Goal: Task Accomplishment & Management: Complete application form

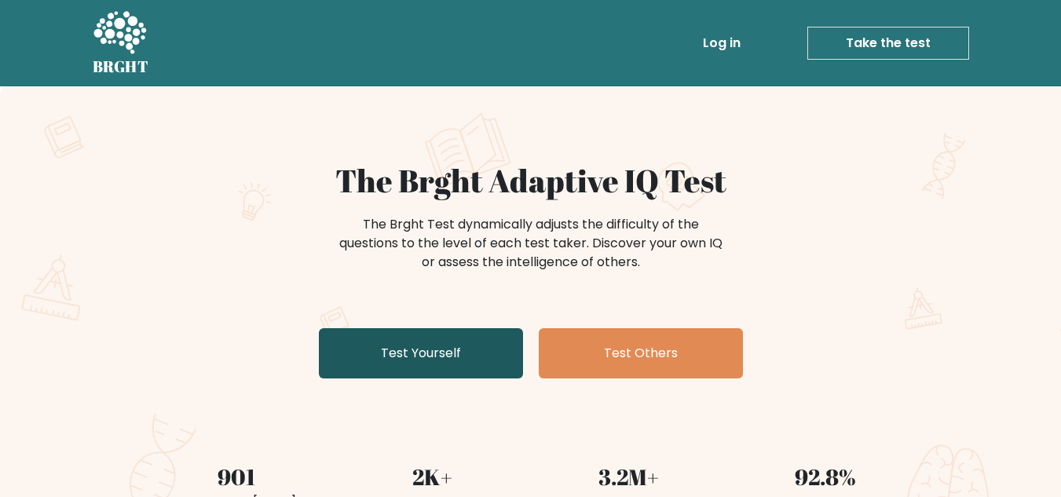
click at [457, 342] on link "Test Yourself" at bounding box center [421, 353] width 204 height 50
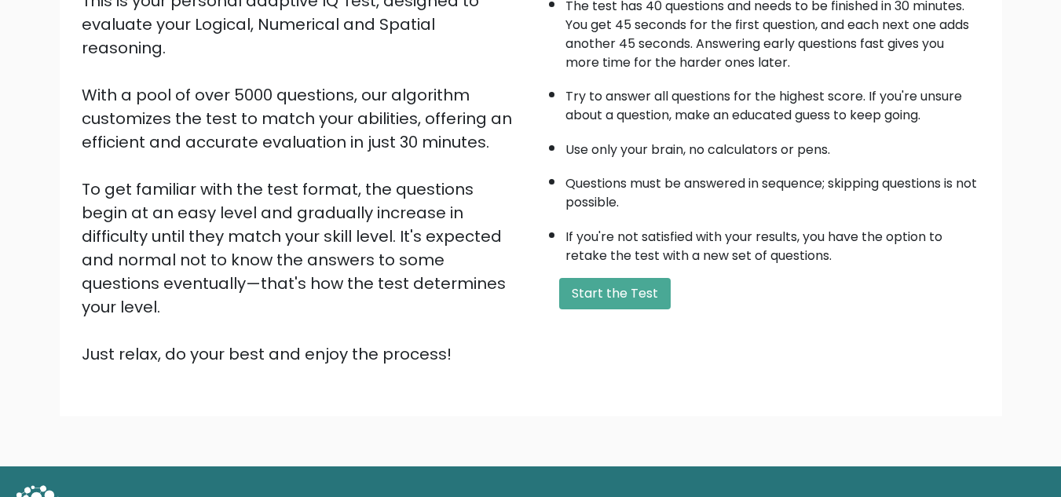
scroll to position [222, 0]
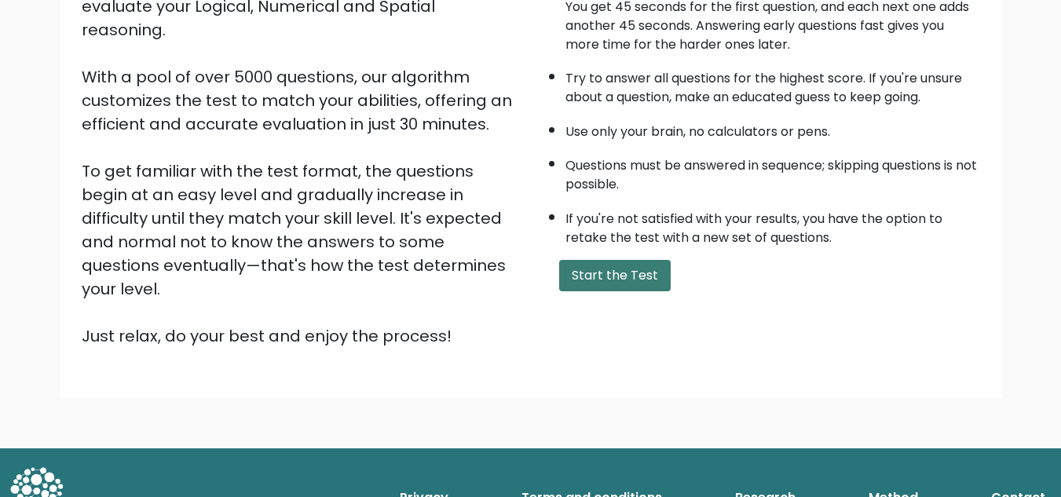
click at [599, 285] on button "Start the Test" at bounding box center [615, 275] width 112 height 31
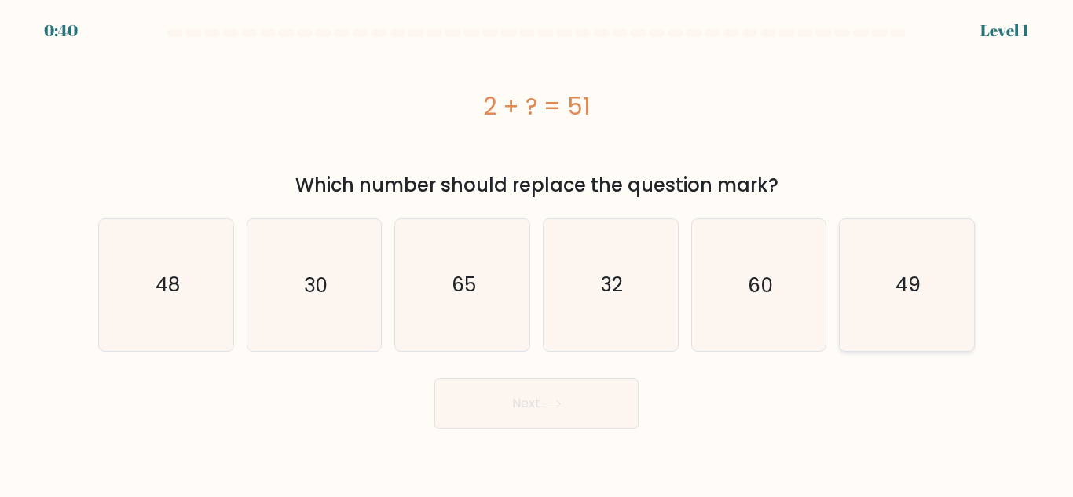
click at [906, 269] on icon "49" at bounding box center [906, 284] width 131 height 131
click at [537, 253] on input "f. 49" at bounding box center [537, 251] width 1 height 4
radio input "true"
click at [596, 403] on button "Next" at bounding box center [536, 404] width 204 height 50
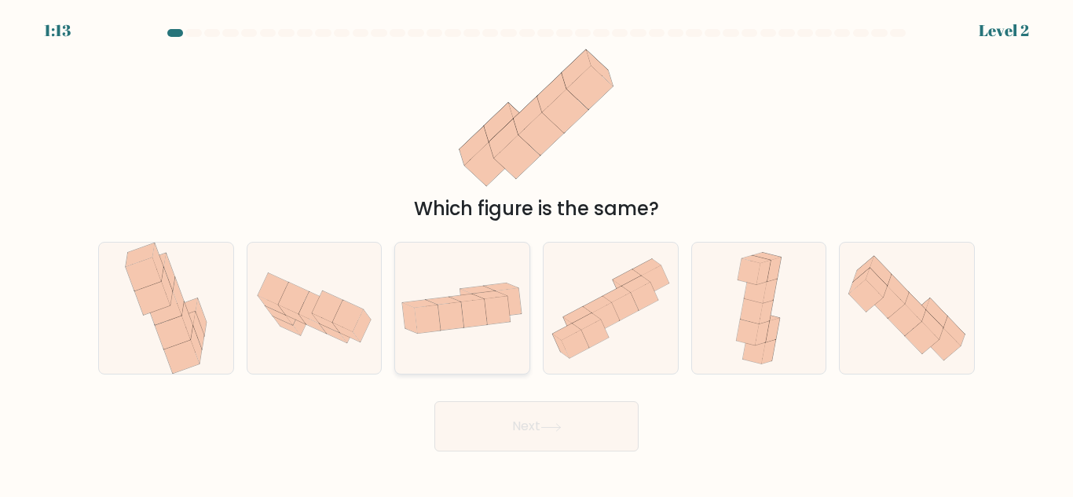
click at [469, 309] on icon at bounding box center [475, 313] width 26 height 28
click at [537, 253] on input "c." at bounding box center [537, 251] width 1 height 4
radio input "true"
click at [485, 426] on button "Next" at bounding box center [536, 426] width 204 height 50
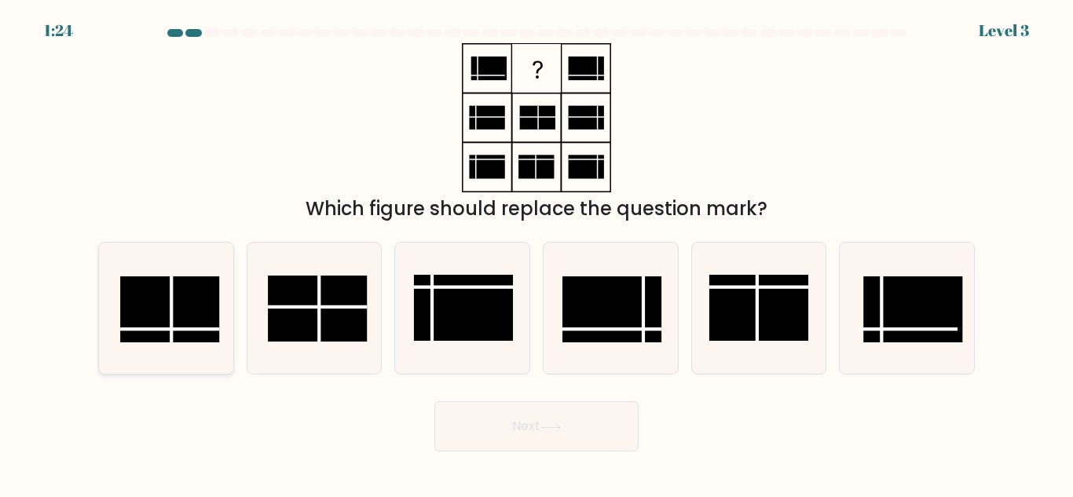
click at [182, 305] on rect at bounding box center [169, 310] width 99 height 66
click at [537, 253] on input "a." at bounding box center [537, 251] width 1 height 4
radio input "true"
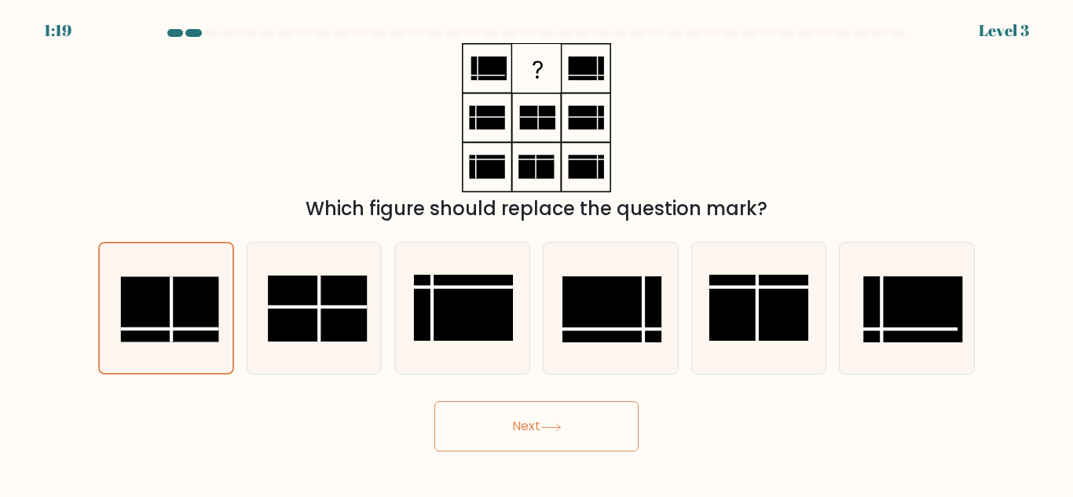
click at [519, 420] on button "Next" at bounding box center [536, 426] width 204 height 50
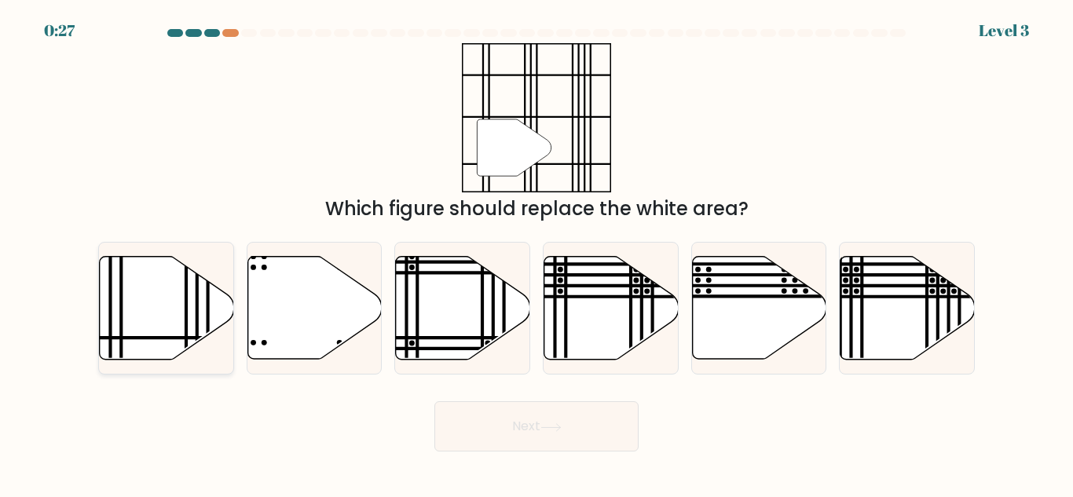
click at [204, 300] on icon at bounding box center [167, 308] width 134 height 103
click at [537, 253] on input "a." at bounding box center [537, 251] width 1 height 4
radio input "true"
click at [534, 434] on button "Next" at bounding box center [536, 426] width 204 height 50
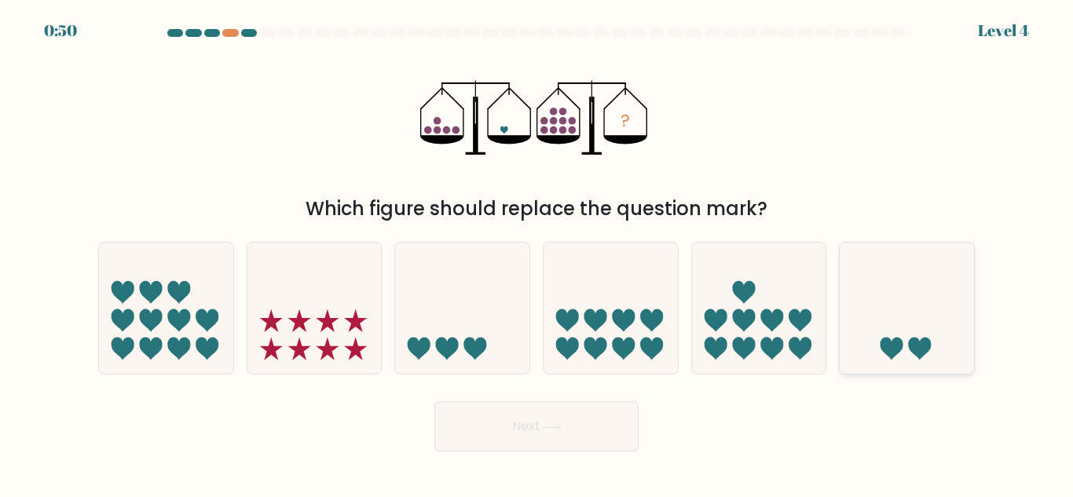
click at [903, 346] on icon at bounding box center [892, 349] width 23 height 23
click at [537, 253] on input "f." at bounding box center [537, 251] width 1 height 4
radio input "true"
click at [581, 438] on button "Next" at bounding box center [536, 426] width 204 height 50
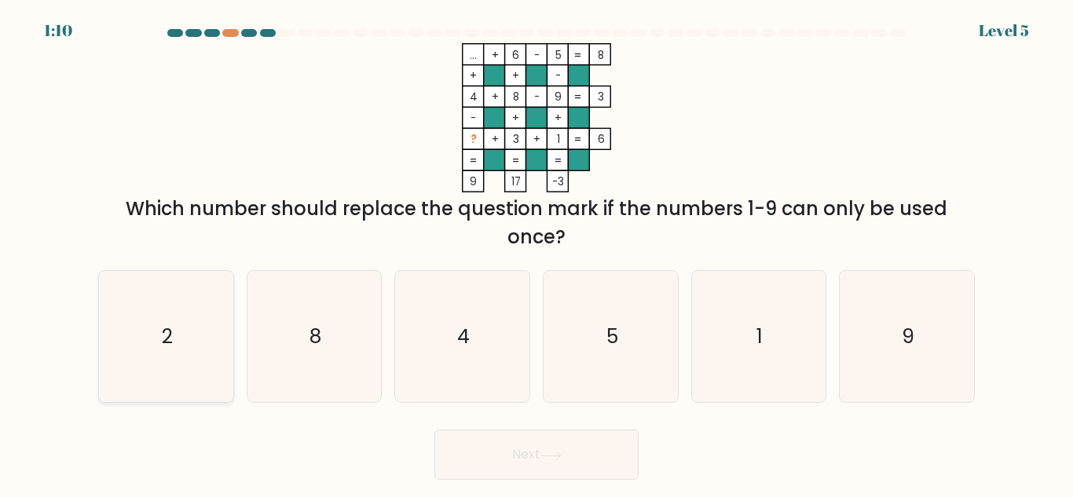
click at [197, 313] on icon "2" at bounding box center [166, 336] width 131 height 131
click at [537, 253] on input "a. 2" at bounding box center [537, 251] width 1 height 4
radio input "true"
click at [522, 459] on button "Next" at bounding box center [536, 455] width 204 height 50
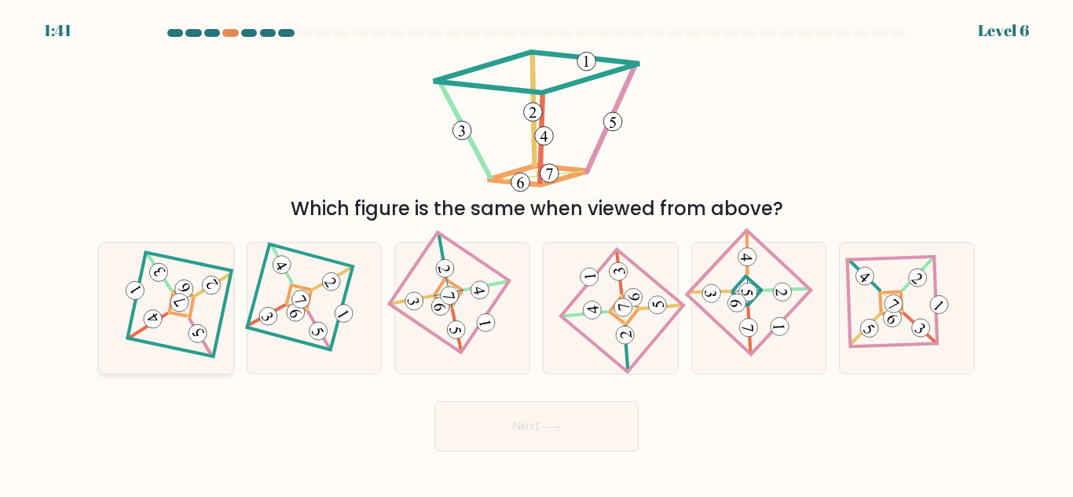
drag, startPoint x: 148, startPoint y: 315, endPoint x: 155, endPoint y: 324, distance: 10.7
click at [148, 316] on 873 at bounding box center [153, 318] width 25 height 25
click at [537, 253] on input "a." at bounding box center [537, 251] width 1 height 4
radio input "true"
click at [533, 416] on button "Next" at bounding box center [536, 426] width 204 height 50
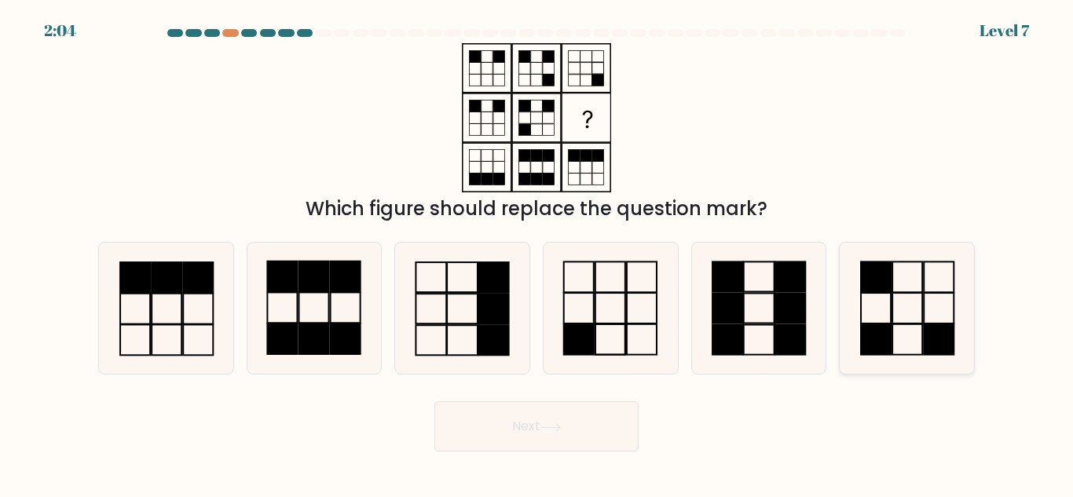
click at [922, 333] on icon at bounding box center [906, 308] width 131 height 131
click at [537, 253] on input "f." at bounding box center [537, 251] width 1 height 4
radio input "true"
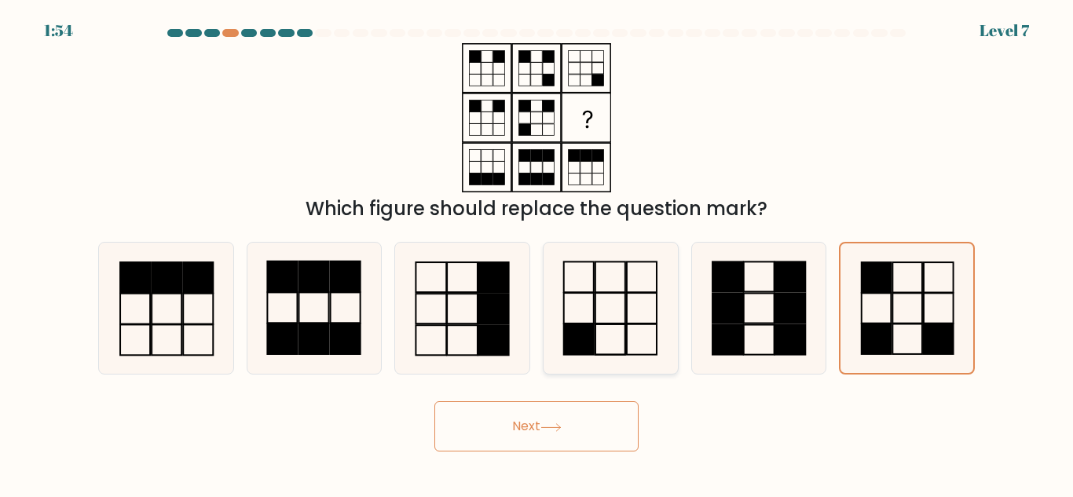
click at [603, 350] on icon at bounding box center [610, 308] width 131 height 131
click at [537, 253] on input "d." at bounding box center [537, 251] width 1 height 4
radio input "true"
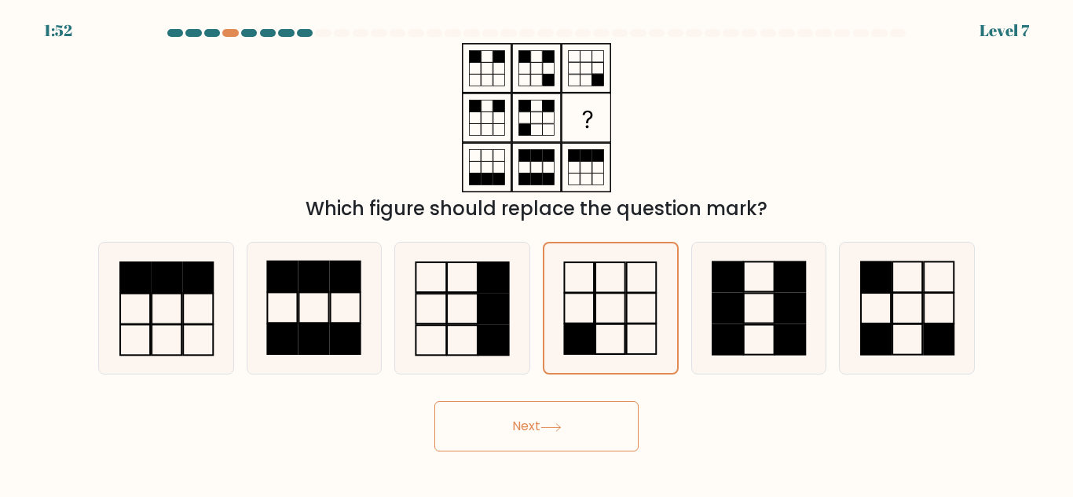
click at [553, 434] on button "Next" at bounding box center [536, 426] width 204 height 50
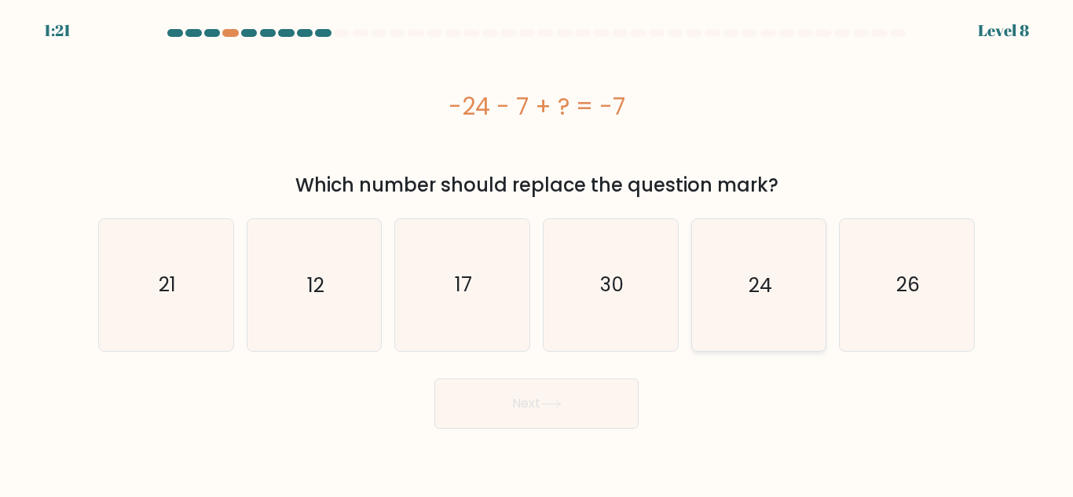
click at [776, 318] on icon "24" at bounding box center [758, 284] width 131 height 131
click at [537, 253] on input "e. 24" at bounding box center [537, 251] width 1 height 4
radio input "true"
click at [507, 413] on button "Next" at bounding box center [536, 404] width 204 height 50
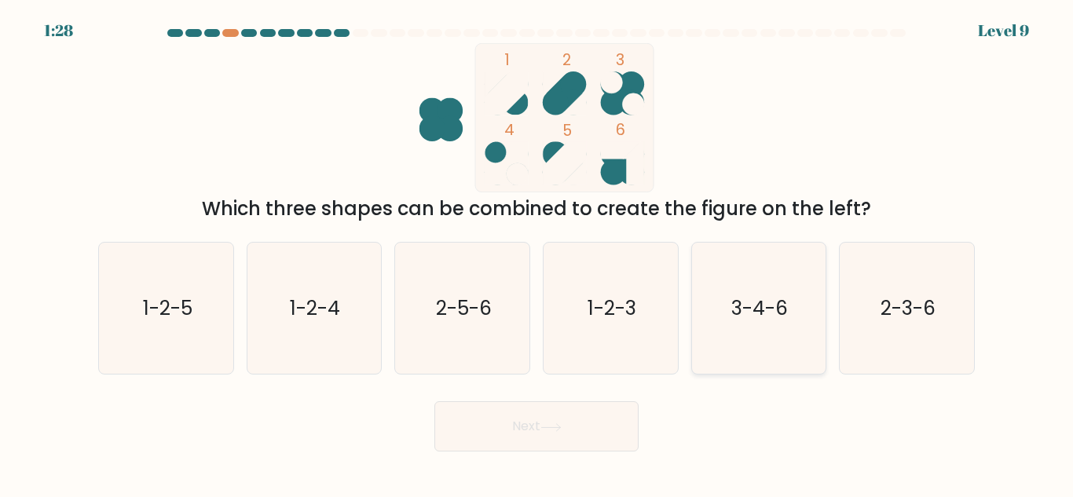
click at [711, 313] on icon "3-4-6" at bounding box center [758, 308] width 131 height 131
click at [537, 253] on input "e. 3-4-6" at bounding box center [537, 251] width 1 height 4
radio input "true"
click at [549, 423] on icon at bounding box center [551, 427] width 21 height 9
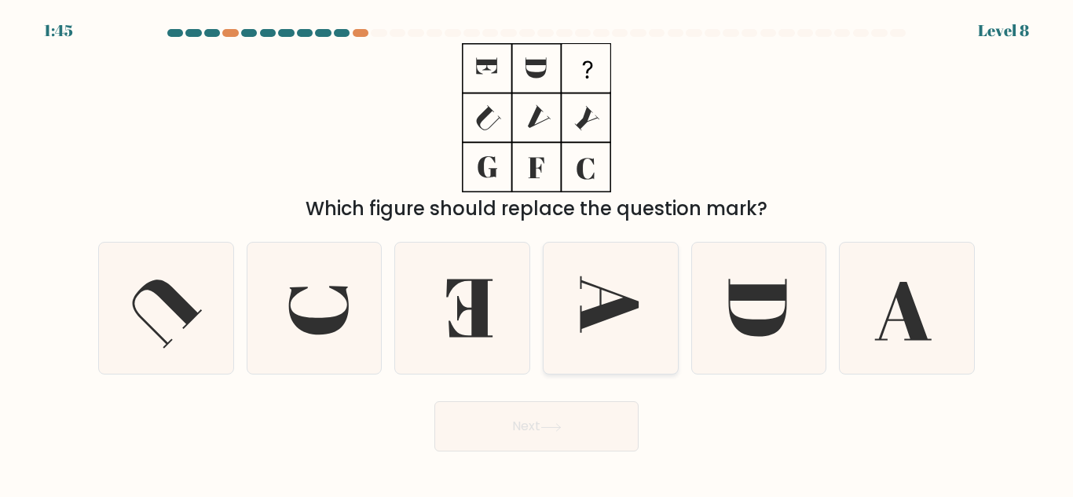
click at [557, 339] on icon at bounding box center [610, 308] width 131 height 131
click at [537, 253] on input "d." at bounding box center [537, 251] width 1 height 4
radio input "true"
click at [550, 420] on button "Next" at bounding box center [536, 426] width 204 height 50
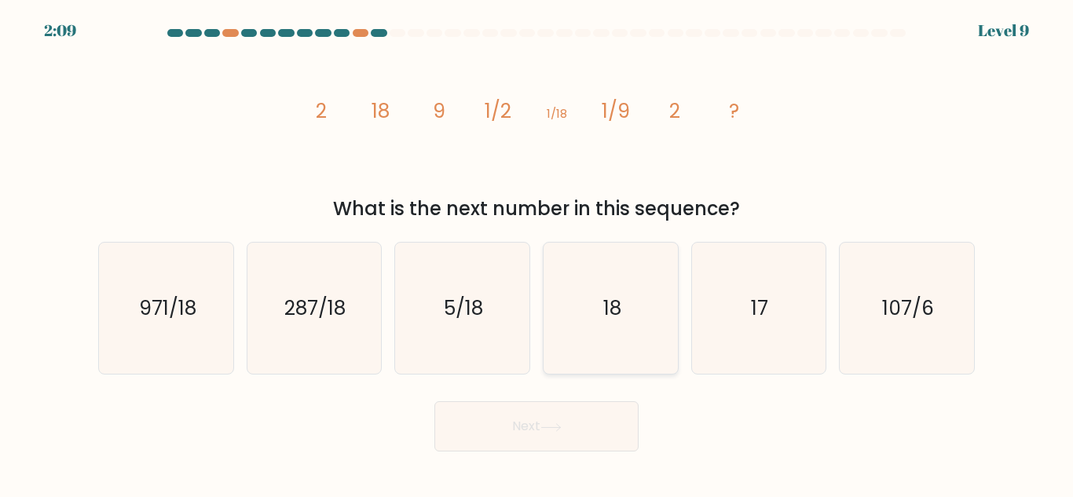
click at [606, 345] on icon "18" at bounding box center [610, 308] width 131 height 131
click at [537, 253] on input "d. 18" at bounding box center [537, 251] width 1 height 4
radio input "true"
click at [589, 420] on button "Next" at bounding box center [536, 426] width 204 height 50
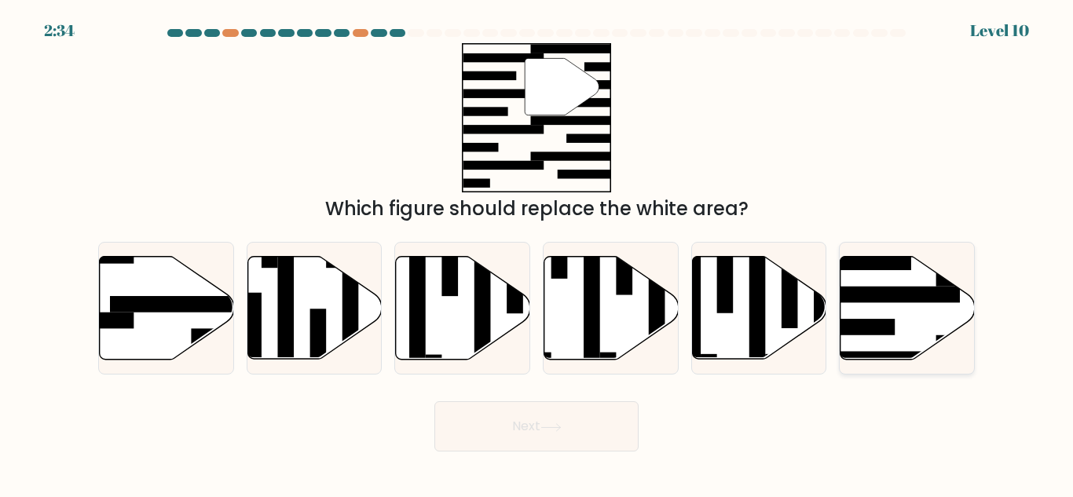
click at [918, 307] on icon at bounding box center [908, 308] width 134 height 103
click at [537, 253] on input "f." at bounding box center [537, 251] width 1 height 4
radio input "true"
click at [537, 432] on button "Next" at bounding box center [536, 426] width 204 height 50
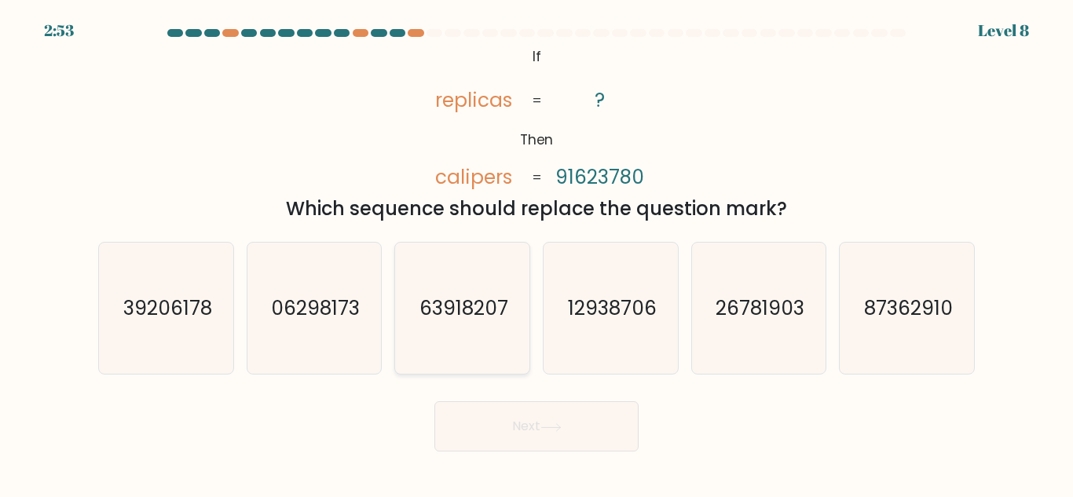
drag, startPoint x: 425, startPoint y: 317, endPoint x: 434, endPoint y: 328, distance: 14.5
click at [425, 317] on text "63918207" at bounding box center [464, 308] width 89 height 27
click at [537, 253] on input "c. 63918207" at bounding box center [537, 251] width 1 height 4
radio input "true"
click at [474, 412] on button "Next" at bounding box center [536, 426] width 204 height 50
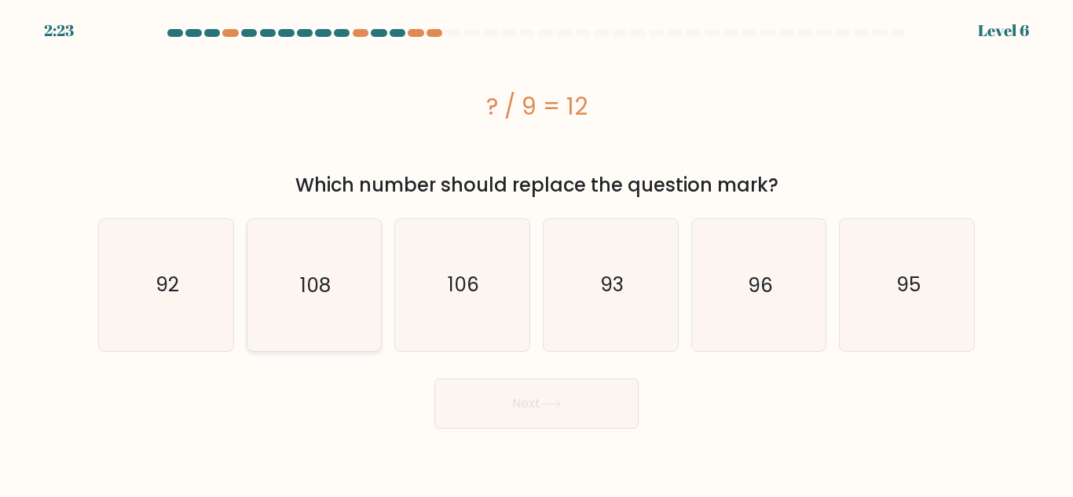
click at [357, 333] on icon "108" at bounding box center [313, 284] width 131 height 131
click at [537, 253] on input "b. 108" at bounding box center [537, 251] width 1 height 4
radio input "true"
click at [512, 399] on button "Next" at bounding box center [536, 404] width 204 height 50
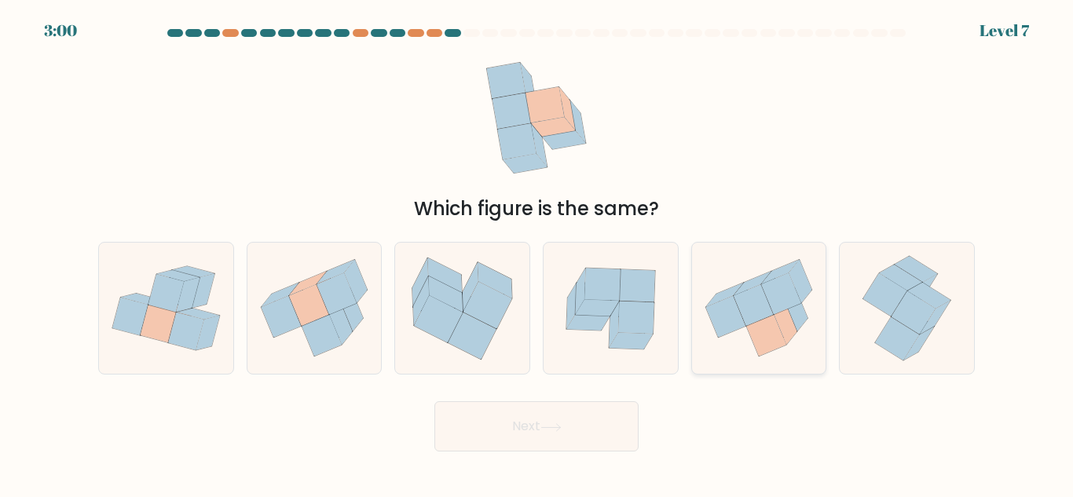
click at [760, 331] on icon at bounding box center [766, 336] width 40 height 42
click at [537, 253] on input "e." at bounding box center [537, 251] width 1 height 4
radio input "true"
click at [547, 431] on icon at bounding box center [551, 427] width 21 height 9
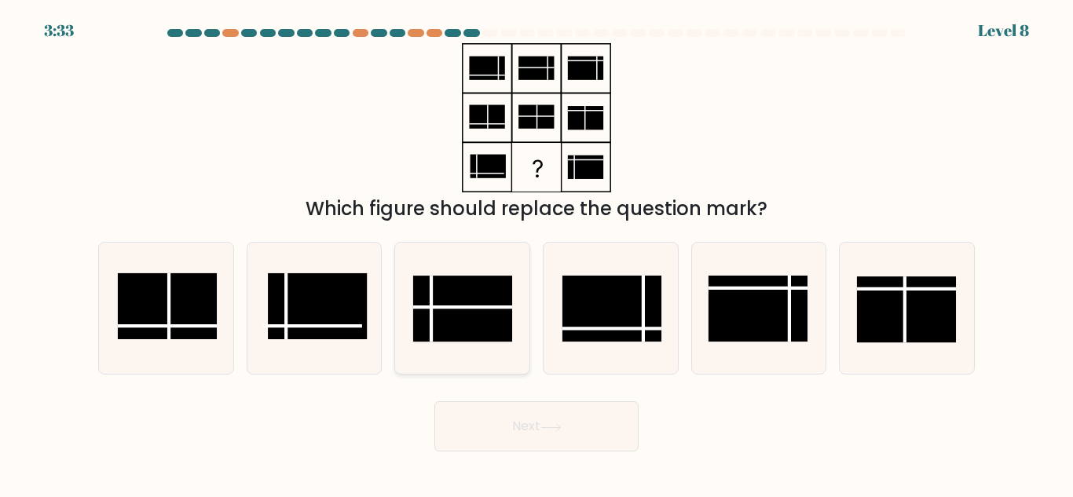
click at [484, 316] on rect at bounding box center [462, 309] width 99 height 66
click at [537, 253] on input "c." at bounding box center [537, 251] width 1 height 4
radio input "true"
click at [516, 420] on button "Next" at bounding box center [536, 426] width 204 height 50
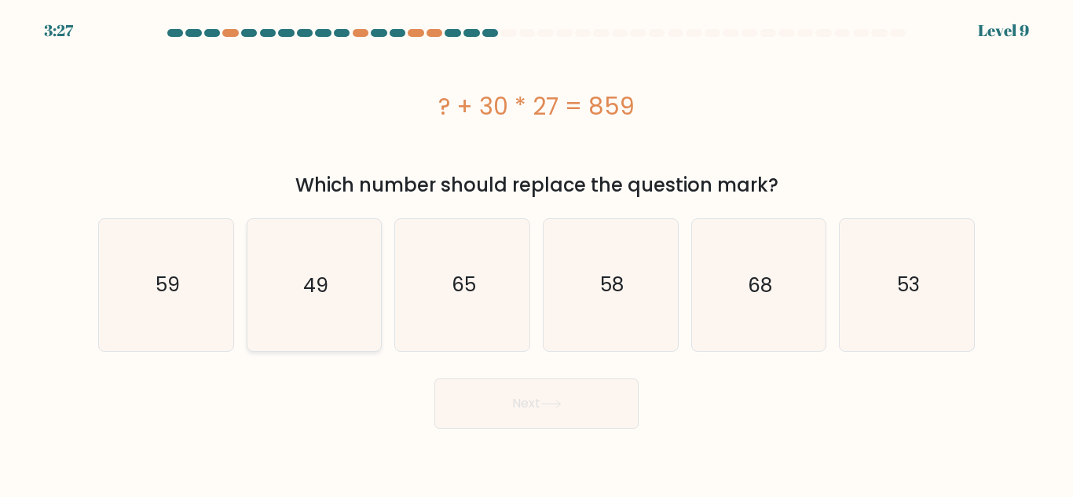
click at [324, 304] on icon "49" at bounding box center [313, 284] width 131 height 131
click at [537, 253] on input "b. 49" at bounding box center [537, 251] width 1 height 4
radio input "true"
click at [473, 410] on button "Next" at bounding box center [536, 404] width 204 height 50
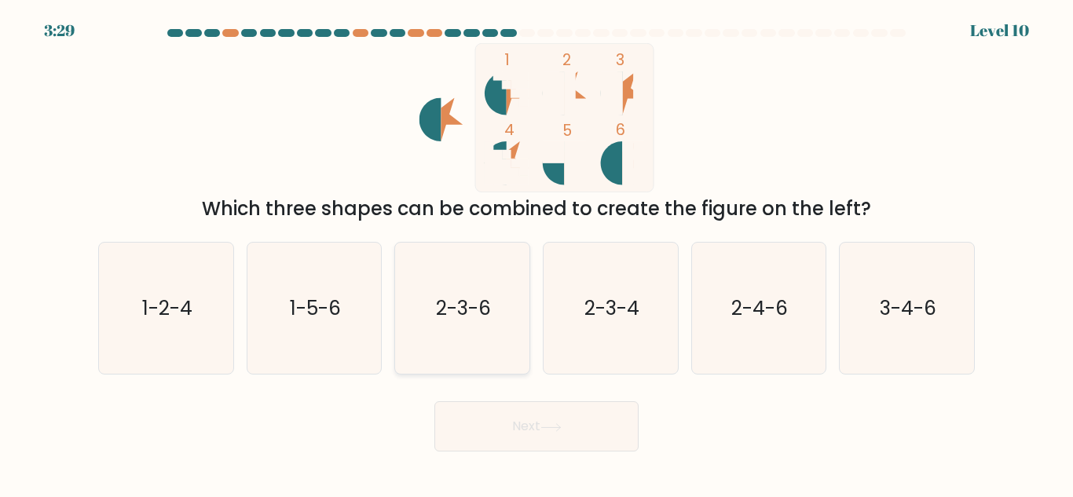
click at [431, 299] on icon "2-3-6" at bounding box center [462, 308] width 131 height 131
click at [537, 253] on input "c. 2-3-6" at bounding box center [537, 251] width 1 height 4
radio input "true"
click at [520, 450] on button "Next" at bounding box center [536, 426] width 204 height 50
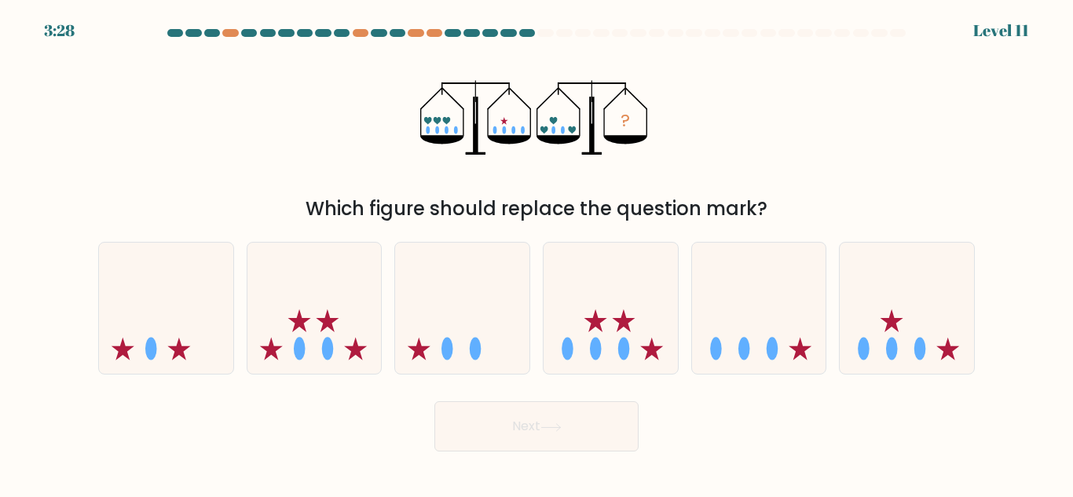
click at [518, 434] on button "Next" at bounding box center [536, 426] width 204 height 50
click at [752, 431] on div "Next" at bounding box center [537, 423] width 896 height 58
click at [198, 304] on icon at bounding box center [166, 308] width 134 height 111
click at [537, 253] on input "a." at bounding box center [537, 251] width 1 height 4
radio input "true"
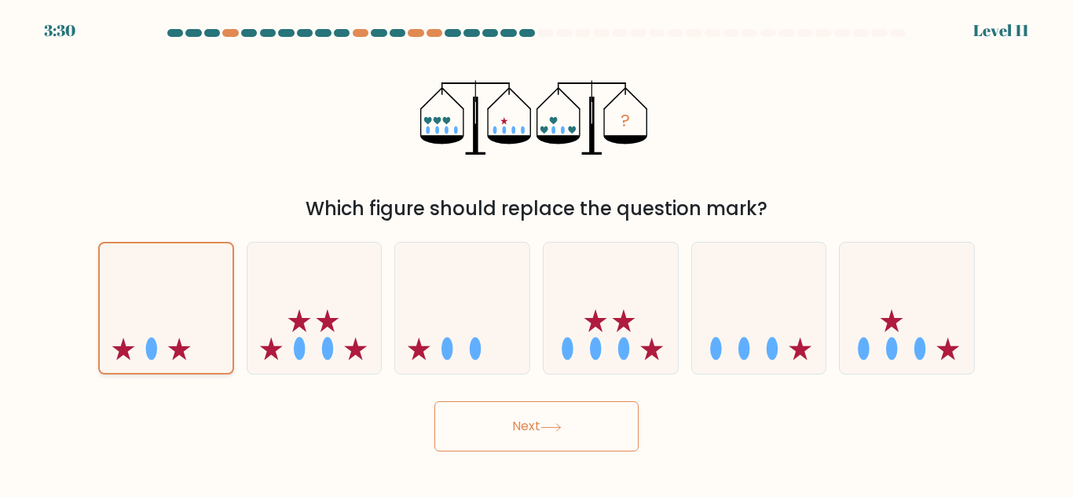
click at [202, 331] on icon at bounding box center [166, 309] width 133 height 110
click at [537, 253] on input "a." at bounding box center [537, 251] width 1 height 4
click at [463, 332] on icon at bounding box center [462, 308] width 134 height 111
click at [537, 253] on input "c." at bounding box center [537, 251] width 1 height 4
radio input "true"
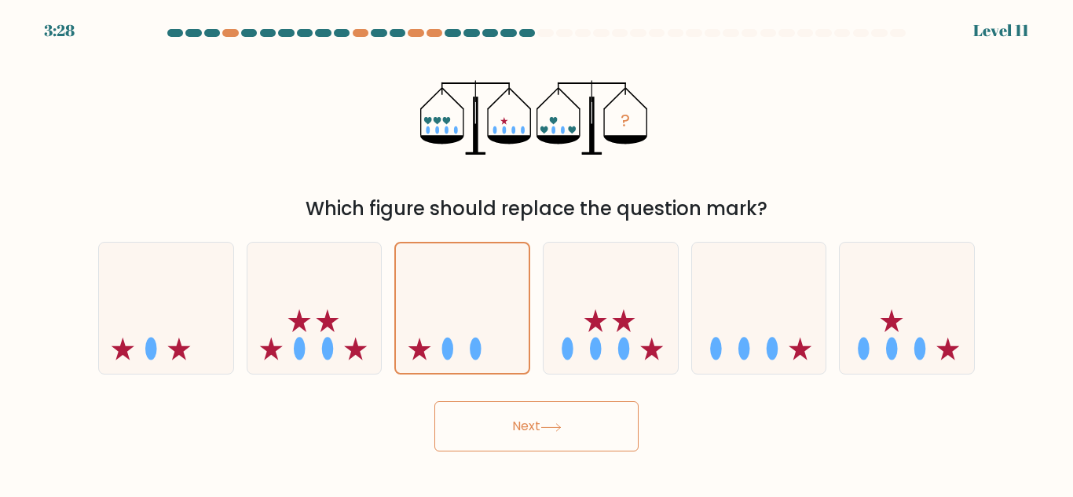
click at [505, 431] on button "Next" at bounding box center [536, 426] width 204 height 50
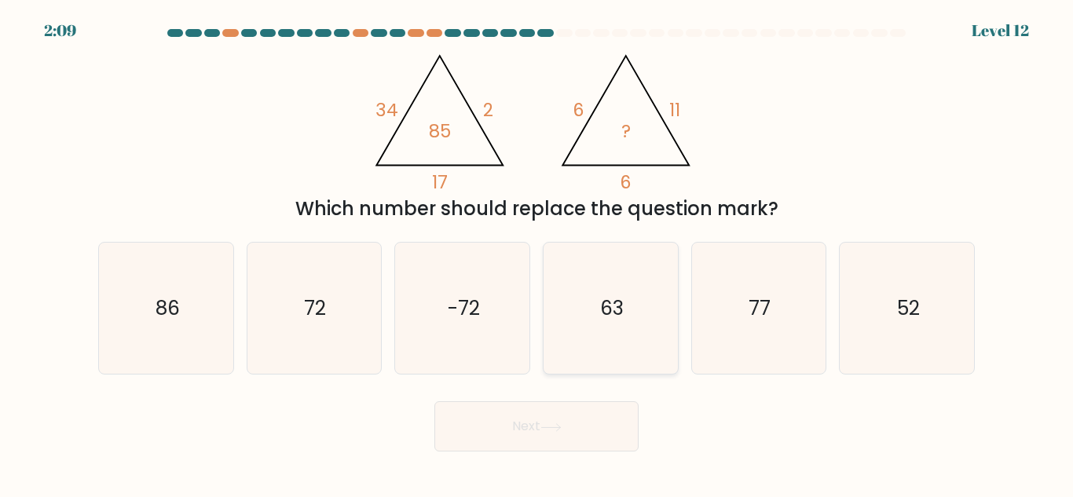
click at [639, 289] on icon "63" at bounding box center [610, 308] width 131 height 131
click at [537, 253] on input "d. 63" at bounding box center [537, 251] width 1 height 4
radio input "true"
click at [504, 417] on button "Next" at bounding box center [536, 426] width 204 height 50
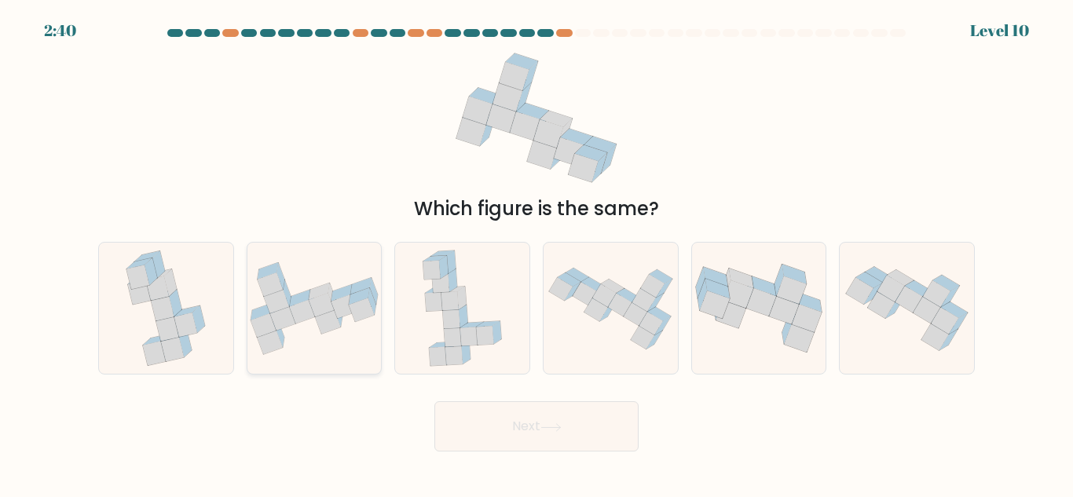
click at [337, 311] on icon at bounding box center [344, 307] width 25 height 24
click at [537, 253] on input "b." at bounding box center [537, 251] width 1 height 4
radio input "true"
click at [478, 423] on button "Next" at bounding box center [536, 426] width 204 height 50
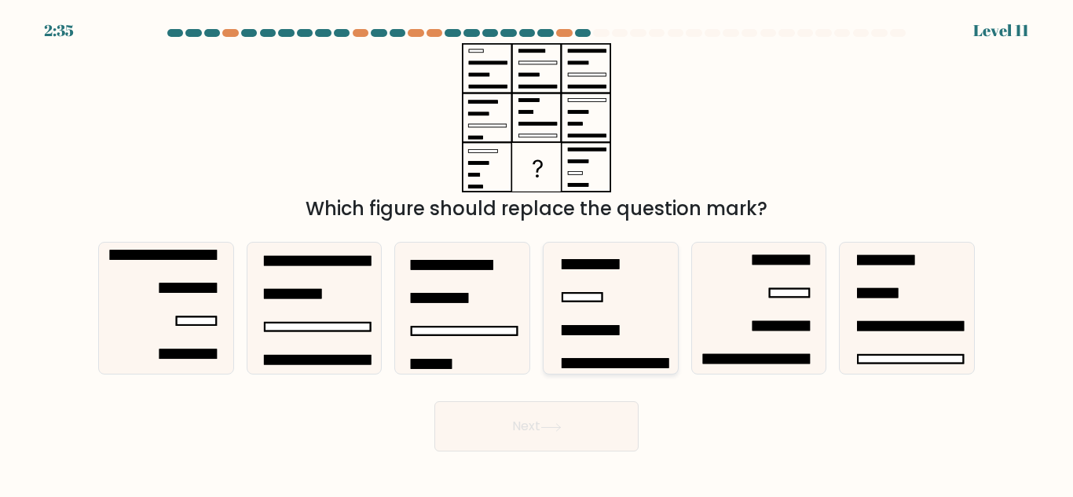
click at [599, 314] on icon at bounding box center [610, 308] width 131 height 131
click at [537, 253] on input "d." at bounding box center [537, 251] width 1 height 4
radio input "true"
click at [581, 416] on button "Next" at bounding box center [536, 426] width 204 height 50
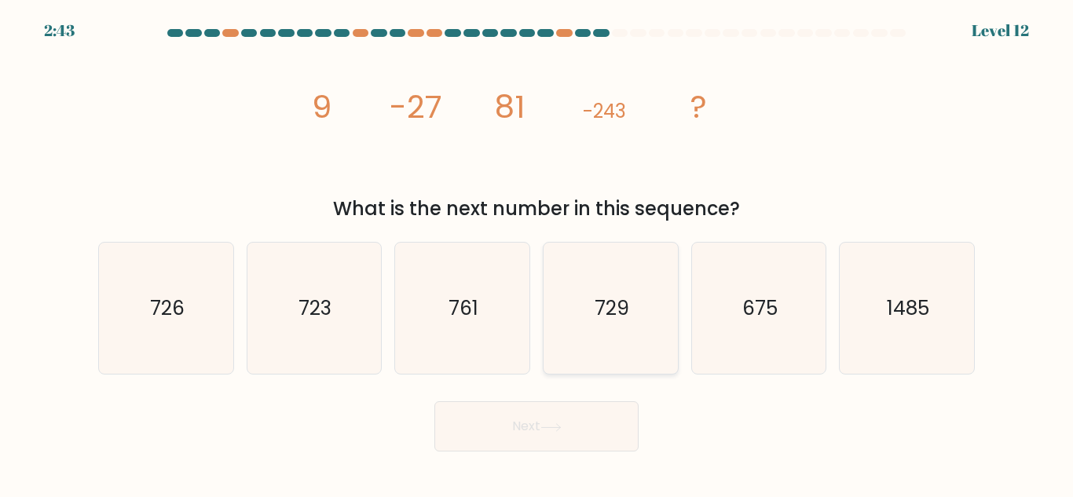
click at [588, 361] on icon "729" at bounding box center [610, 308] width 131 height 131
click at [537, 253] on input "d. 729" at bounding box center [537, 251] width 1 height 4
radio input "true"
click at [559, 445] on button "Next" at bounding box center [536, 426] width 204 height 50
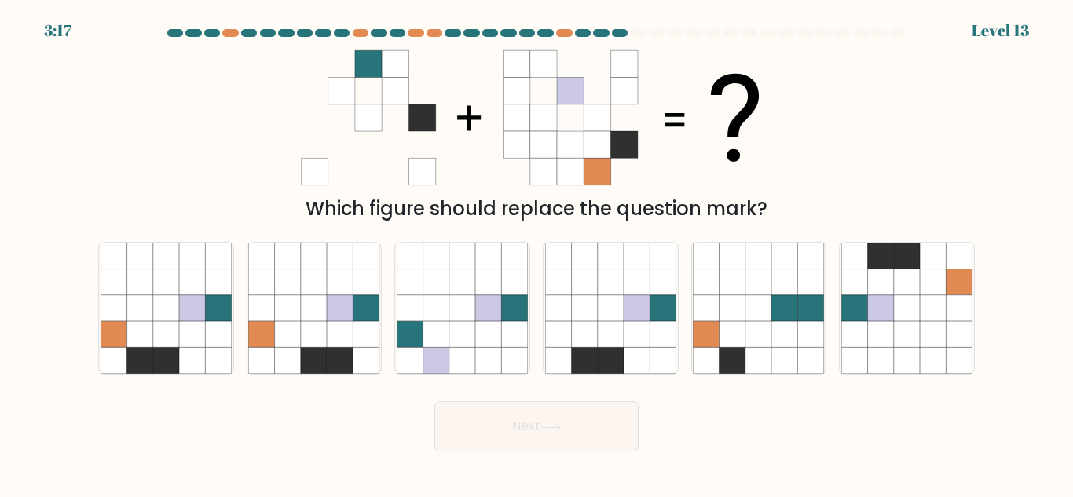
click at [817, 240] on div "a. b. c." at bounding box center [536, 301] width 889 height 145
click at [791, 263] on icon at bounding box center [785, 256] width 26 height 26
click at [537, 253] on input "e." at bounding box center [537, 251] width 1 height 4
radio input "true"
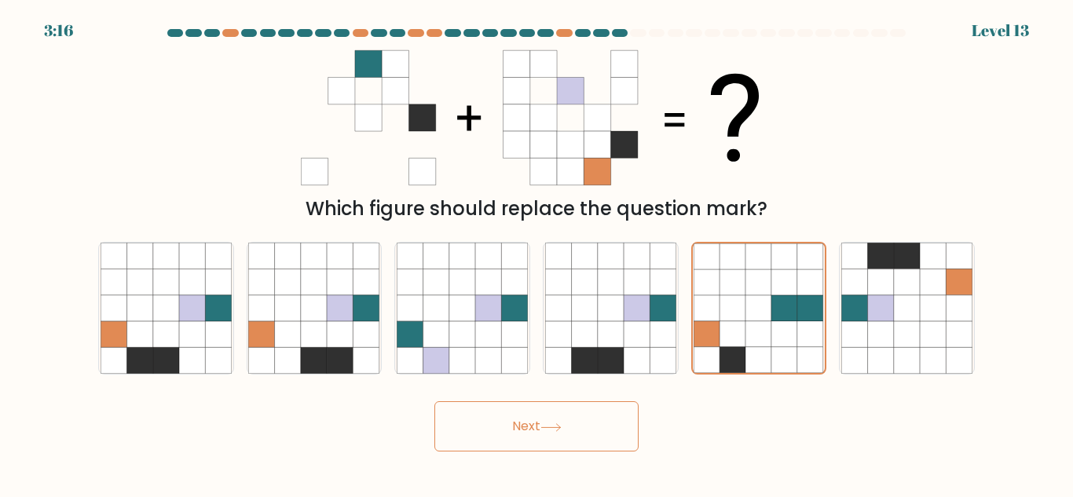
click at [610, 424] on button "Next" at bounding box center [536, 426] width 204 height 50
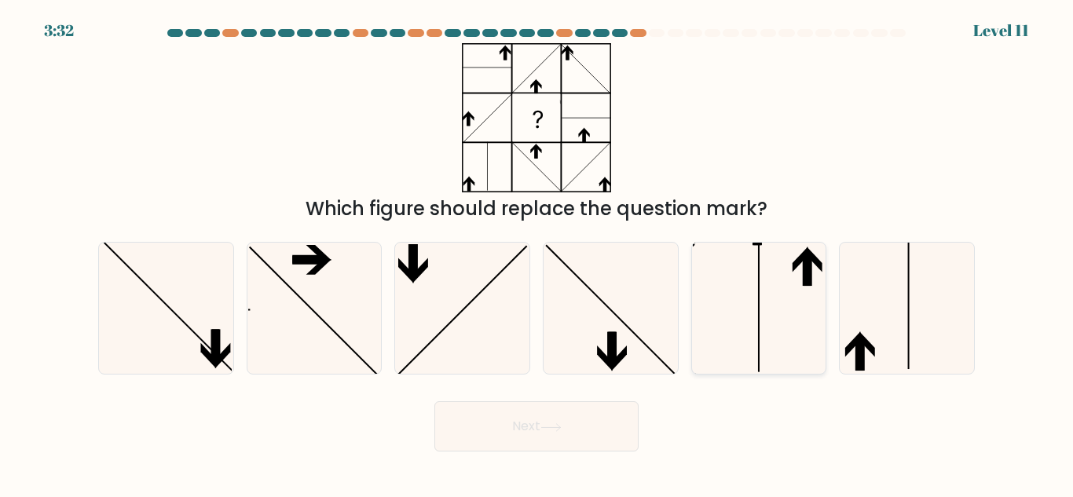
click at [777, 327] on icon at bounding box center [758, 308] width 131 height 131
click at [537, 253] on input "e." at bounding box center [537, 251] width 1 height 4
radio input "true"
click at [539, 439] on button "Next" at bounding box center [536, 426] width 204 height 50
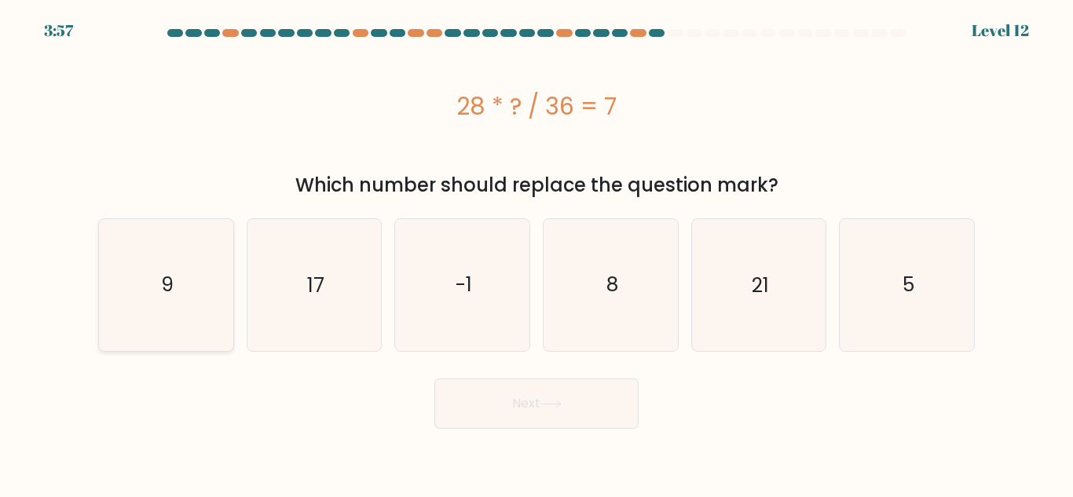
click at [119, 265] on icon "9" at bounding box center [166, 284] width 131 height 131
click at [537, 253] on input "a. 9" at bounding box center [537, 251] width 1 height 4
radio input "true"
click at [470, 394] on button "Next" at bounding box center [536, 404] width 204 height 50
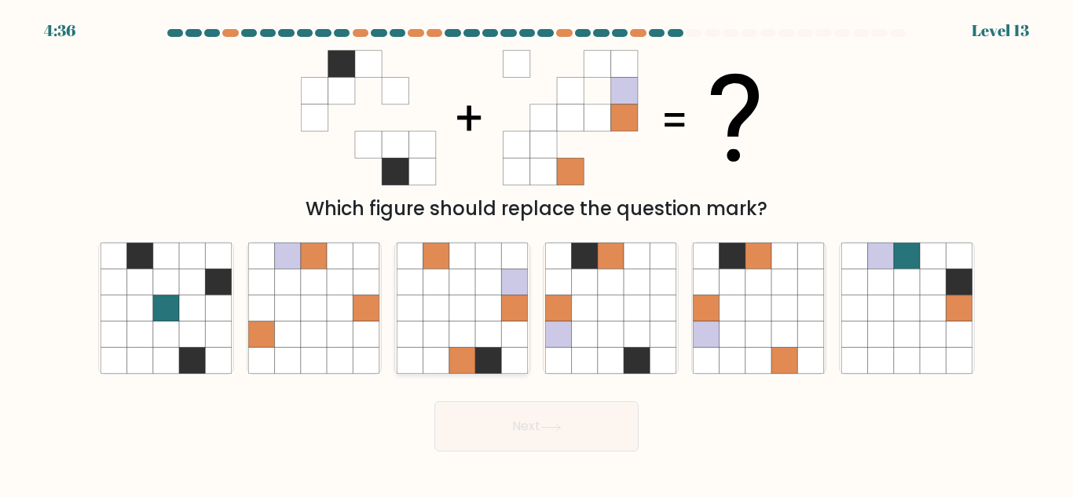
click at [496, 341] on icon at bounding box center [488, 334] width 26 height 26
click at [537, 253] on input "c." at bounding box center [537, 251] width 1 height 4
radio input "true"
click at [530, 437] on button "Next" at bounding box center [536, 426] width 204 height 50
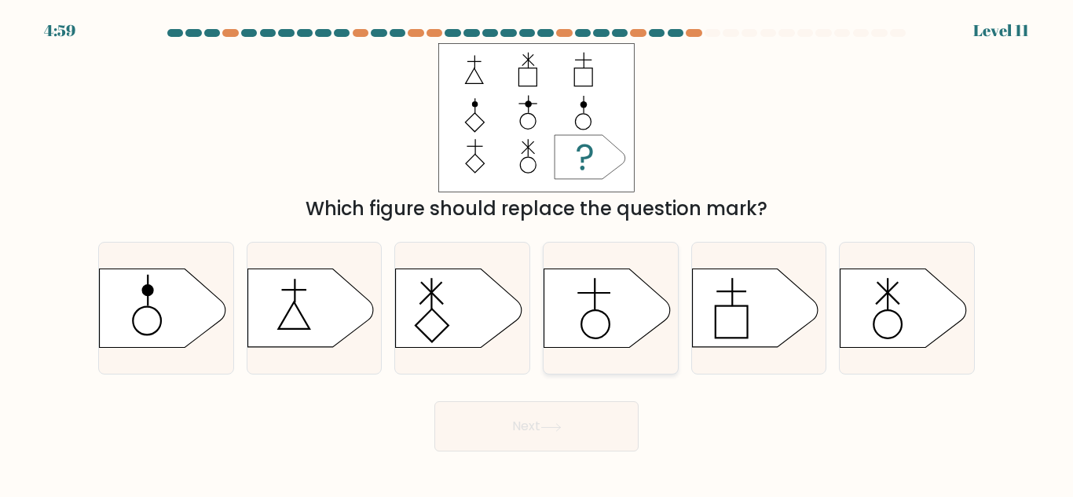
click at [605, 325] on icon at bounding box center [607, 308] width 126 height 79
click at [537, 253] on input "d." at bounding box center [537, 251] width 1 height 4
radio input "true"
click at [598, 424] on button "Next" at bounding box center [536, 426] width 204 height 50
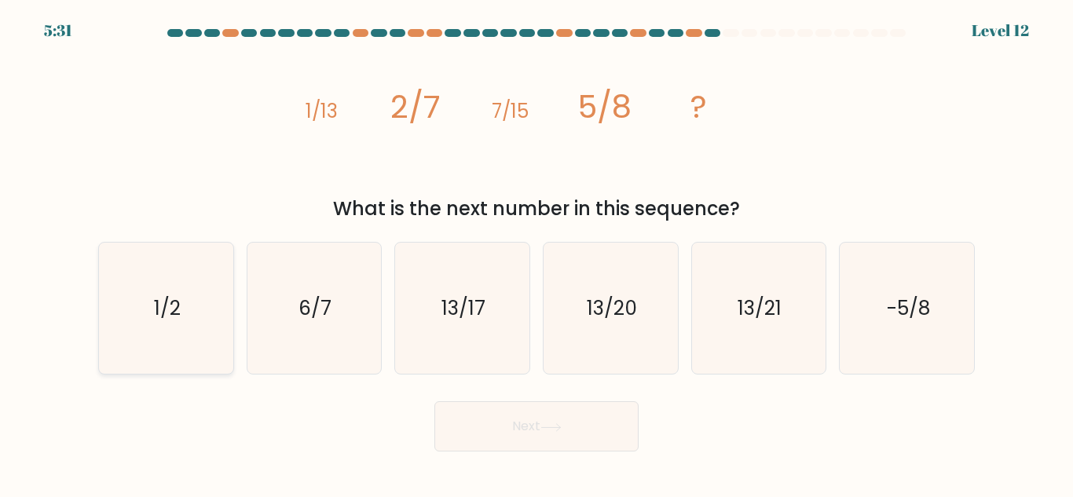
click at [211, 339] on icon "1/2" at bounding box center [166, 308] width 131 height 131
click at [537, 253] on input "a. 1/2" at bounding box center [537, 251] width 1 height 4
radio input "true"
click at [771, 328] on icon "13/21" at bounding box center [758, 308] width 131 height 131
click at [537, 253] on input "e. 13/21" at bounding box center [537, 251] width 1 height 4
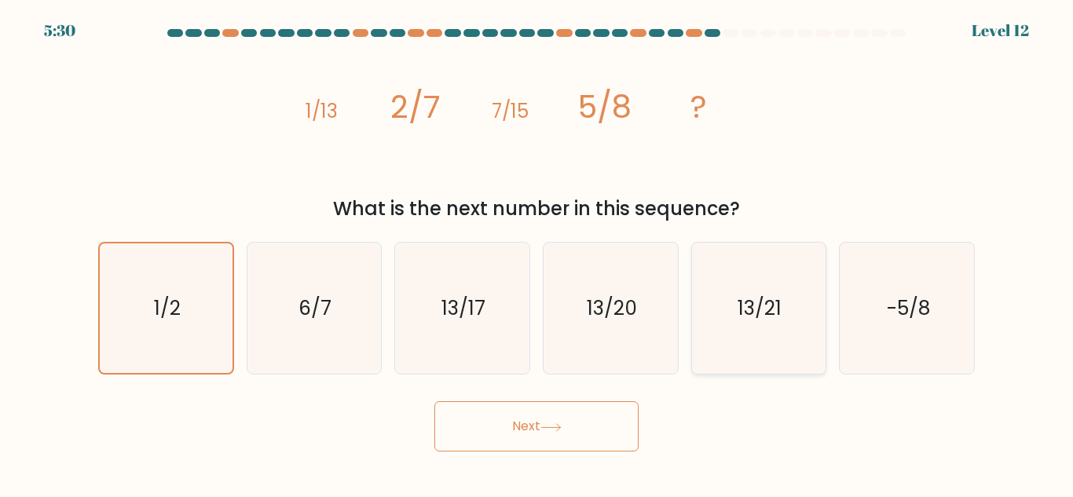
radio input "true"
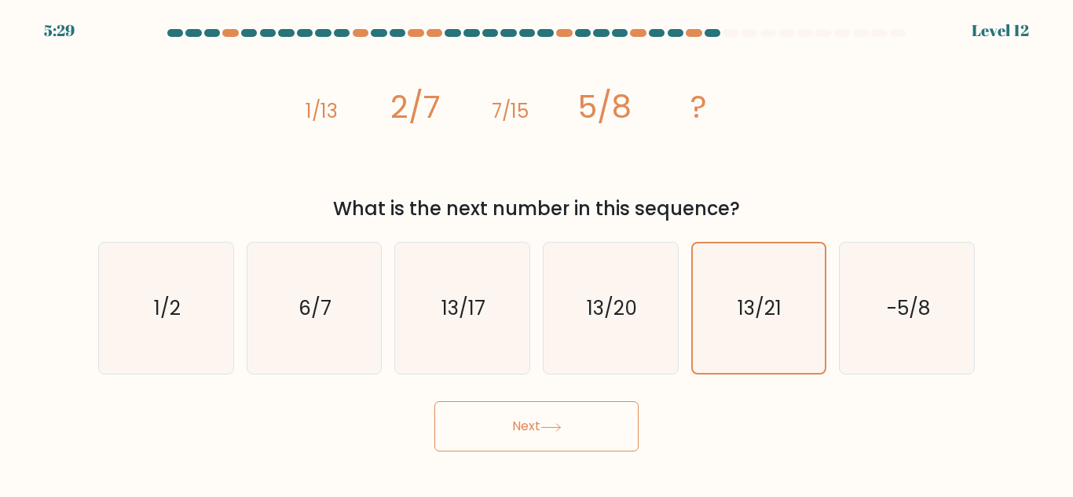
click at [595, 411] on button "Next" at bounding box center [536, 426] width 204 height 50
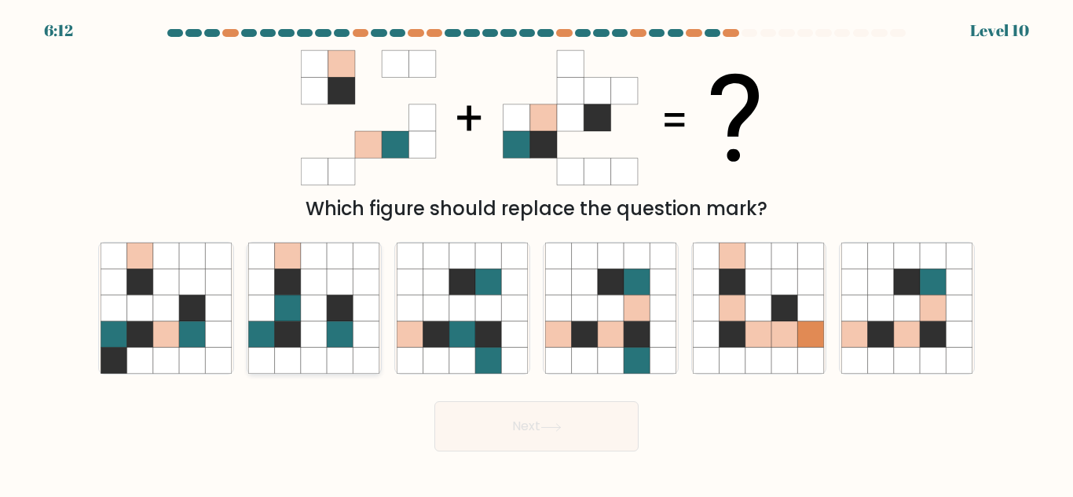
click at [260, 321] on icon at bounding box center [262, 308] width 26 height 26
click at [537, 253] on input "b." at bounding box center [537, 251] width 1 height 4
radio input "true"
click at [500, 427] on button "Next" at bounding box center [536, 426] width 204 height 50
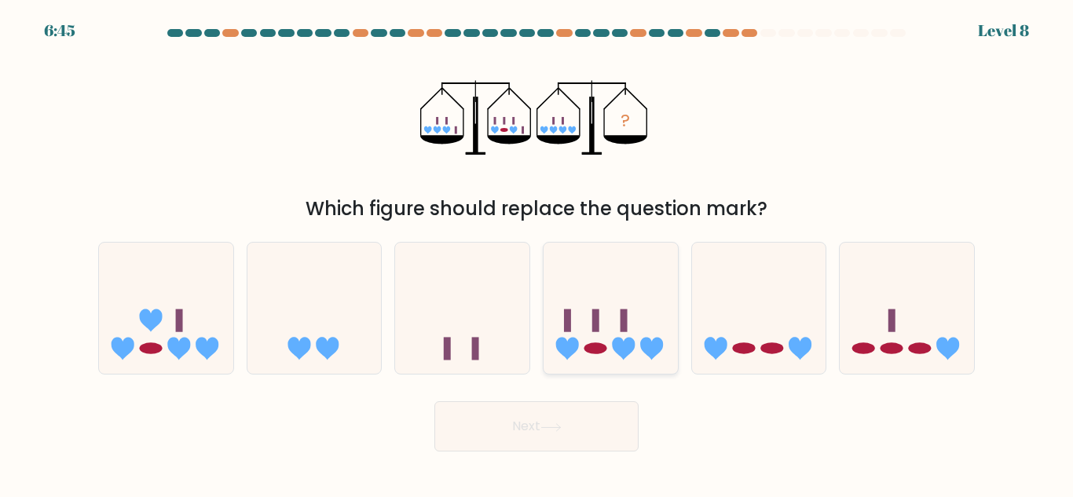
click at [639, 346] on icon at bounding box center [611, 308] width 134 height 111
click at [537, 253] on input "d." at bounding box center [537, 251] width 1 height 4
radio input "true"
click at [543, 453] on body "6:45 Level 8" at bounding box center [536, 248] width 1073 height 497
click at [541, 420] on button "Next" at bounding box center [536, 426] width 204 height 50
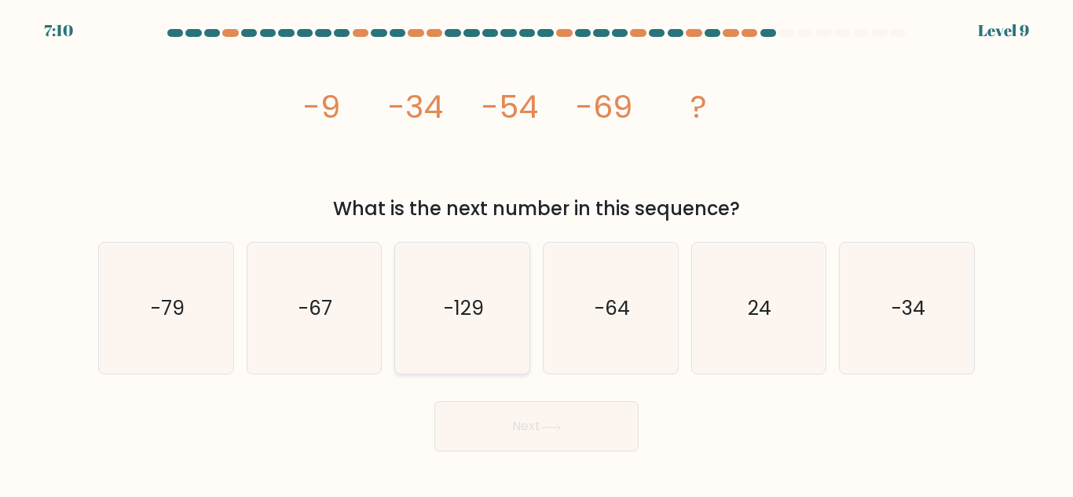
click at [456, 326] on icon "-129" at bounding box center [462, 308] width 131 height 131
click at [537, 253] on input "c. -129" at bounding box center [537, 251] width 1 height 4
radio input "true"
click at [461, 423] on button "Next" at bounding box center [536, 426] width 204 height 50
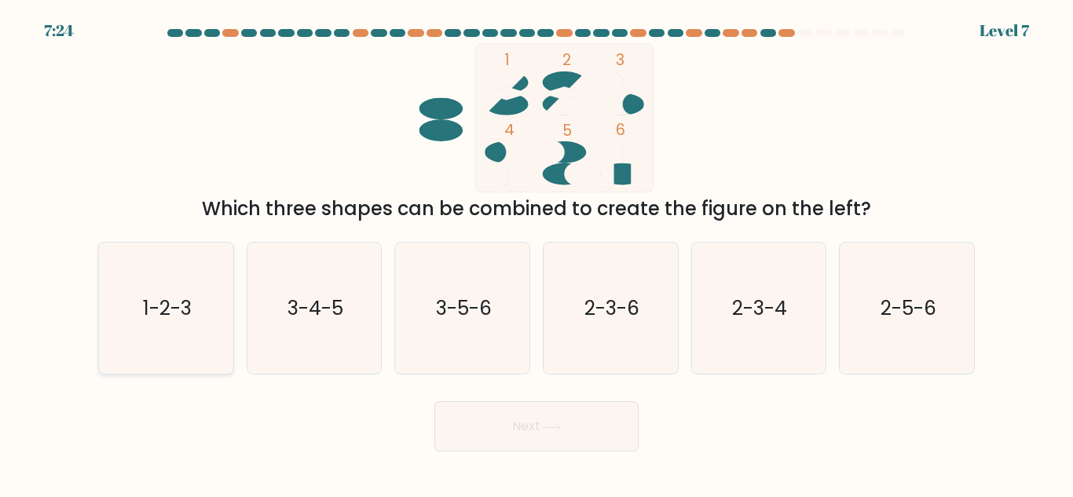
click at [207, 299] on icon "1-2-3" at bounding box center [166, 308] width 131 height 131
click at [537, 253] on input "a. 1-2-3" at bounding box center [537, 251] width 1 height 4
radio input "true"
click at [627, 434] on button "Next" at bounding box center [536, 426] width 204 height 50
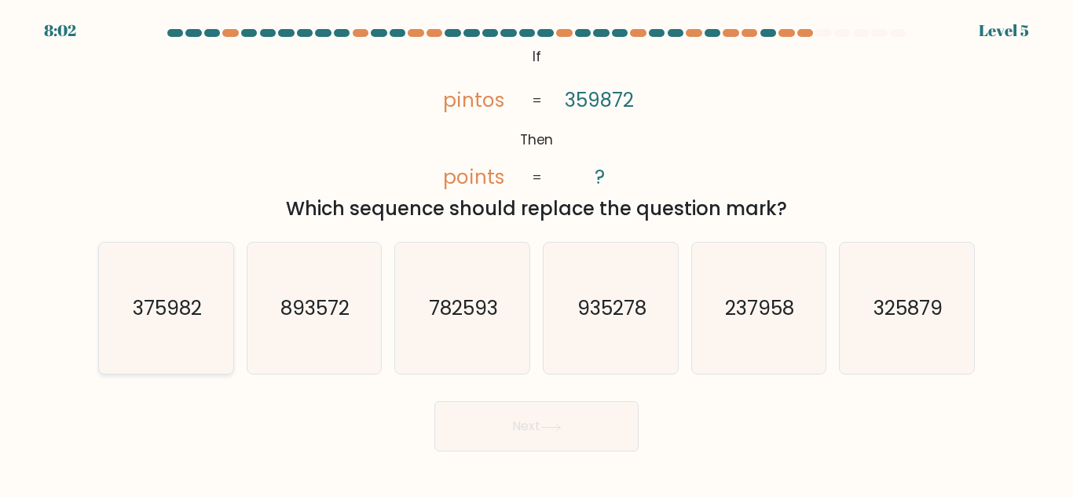
click at [197, 335] on icon "375982" at bounding box center [166, 308] width 131 height 131
click at [537, 253] on input "a. 375982" at bounding box center [537, 251] width 1 height 4
radio input "true"
click at [569, 433] on button "Next" at bounding box center [536, 426] width 204 height 50
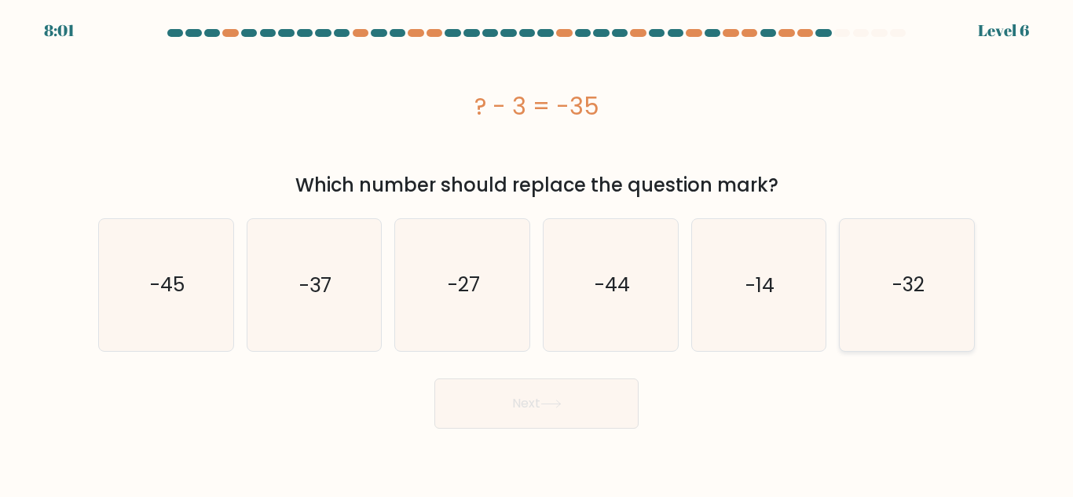
click at [858, 299] on icon "-32" at bounding box center [906, 284] width 131 height 131
click at [537, 253] on input "f. -32" at bounding box center [537, 251] width 1 height 4
radio input "true"
click at [574, 405] on button "Next" at bounding box center [536, 404] width 204 height 50
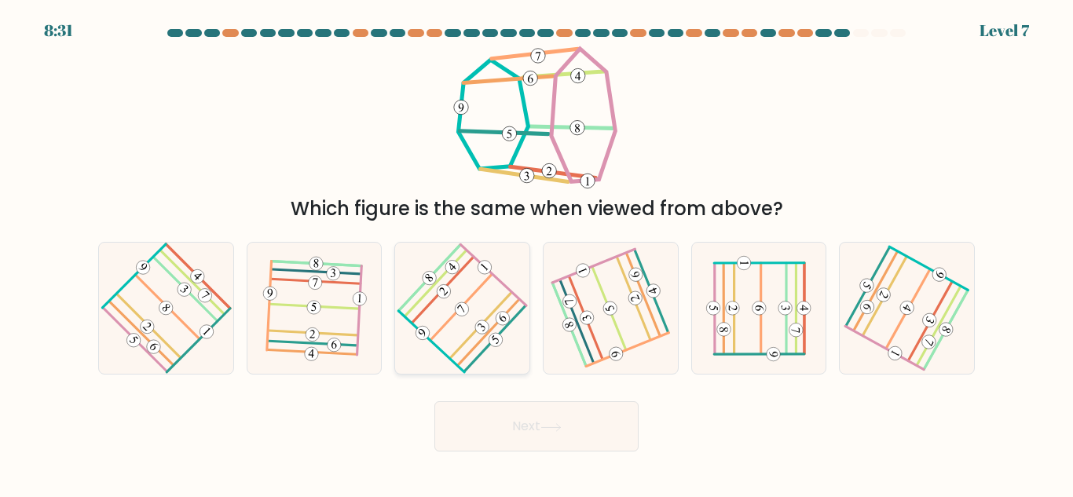
click at [461, 318] on icon at bounding box center [462, 308] width 104 height 105
click at [537, 253] on input "c." at bounding box center [537, 251] width 1 height 4
radio input "true"
click at [512, 413] on button "Next" at bounding box center [536, 426] width 204 height 50
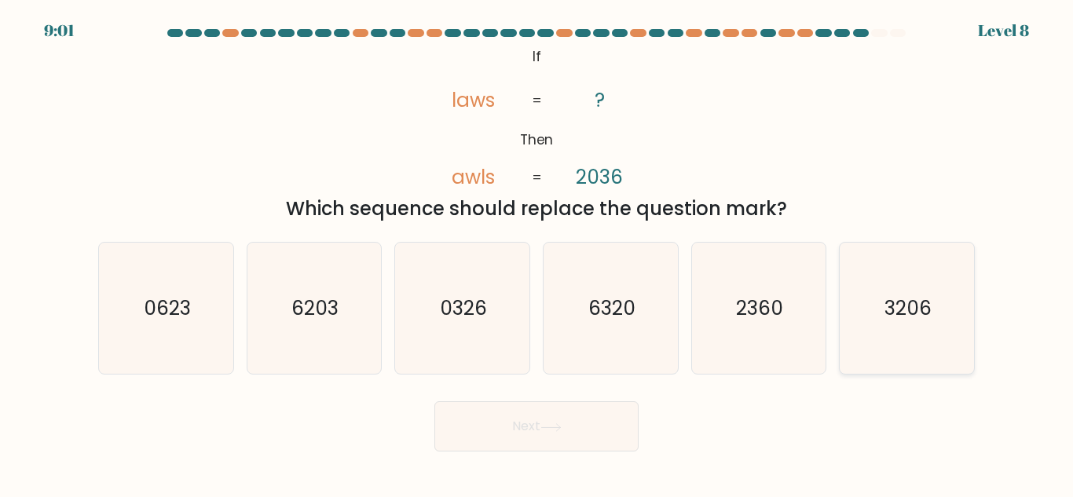
click at [893, 321] on text "3206" at bounding box center [908, 308] width 47 height 27
click at [537, 253] on input "f. 3206" at bounding box center [537, 251] width 1 height 4
radio input "true"
click at [578, 416] on button "Next" at bounding box center [536, 426] width 204 height 50
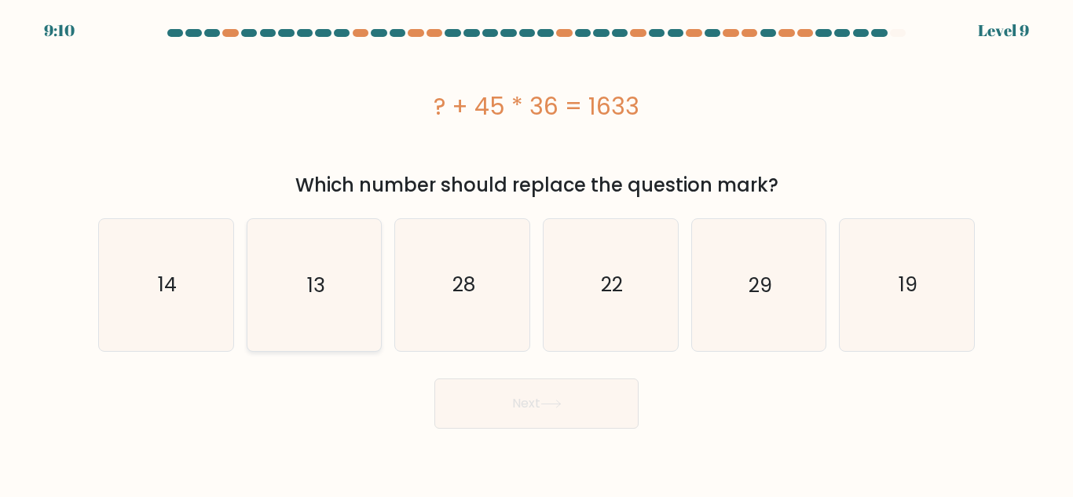
click at [361, 275] on icon "13" at bounding box center [313, 284] width 131 height 131
click at [537, 253] on input "b. 13" at bounding box center [537, 251] width 1 height 4
radio input "true"
click at [516, 395] on button "Next" at bounding box center [536, 404] width 204 height 50
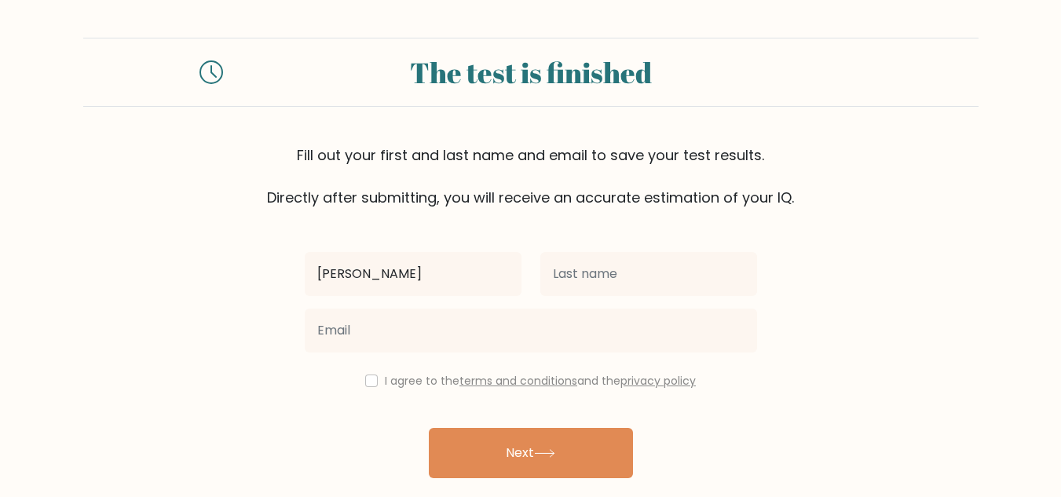
type input "Beatriz"
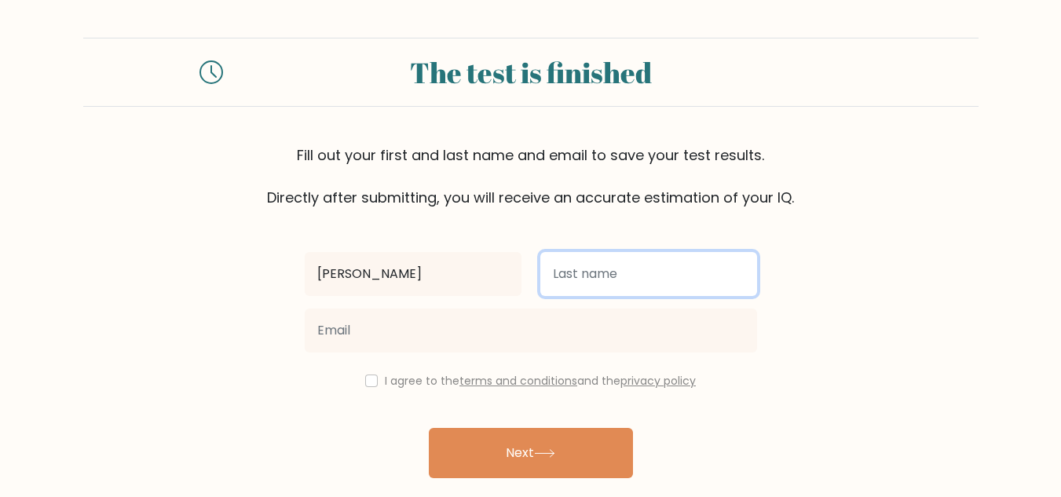
click at [603, 279] on input "text" at bounding box center [649, 274] width 217 height 44
type input "Galang"
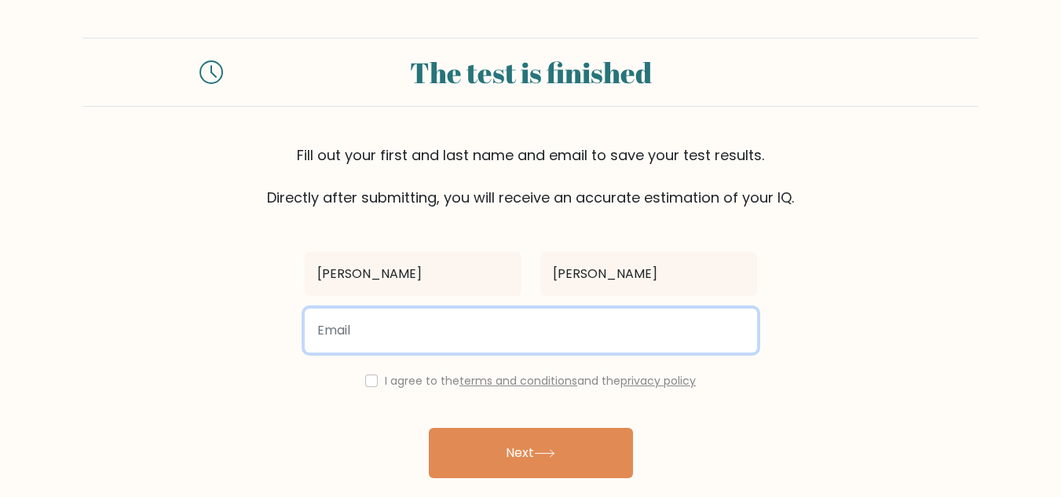
click at [398, 350] on input "email" at bounding box center [531, 331] width 453 height 44
type input "beatrizbgalang@gmail.com"
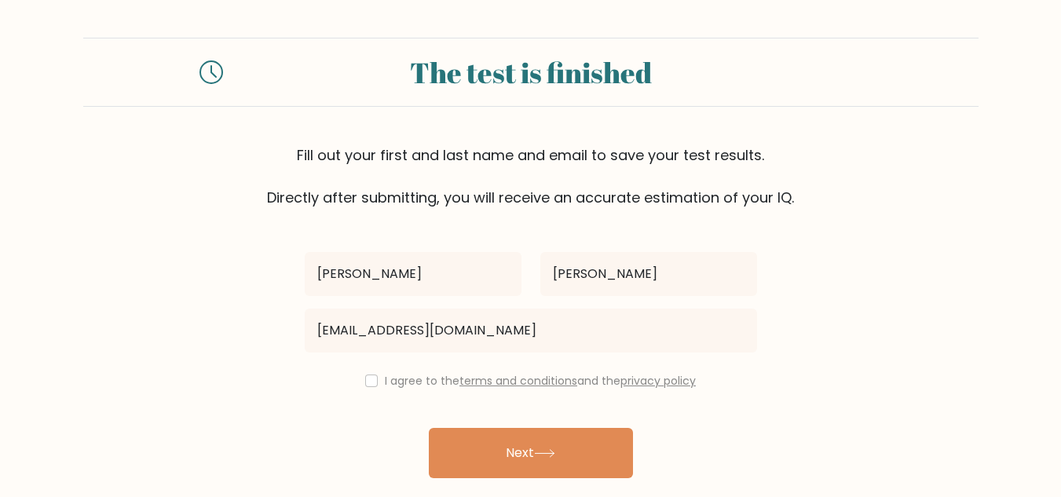
click at [393, 381] on label "I agree to the terms and conditions and the privacy policy" at bounding box center [540, 381] width 311 height 16
click at [366, 384] on input "checkbox" at bounding box center [371, 381] width 13 height 13
checkbox input "true"
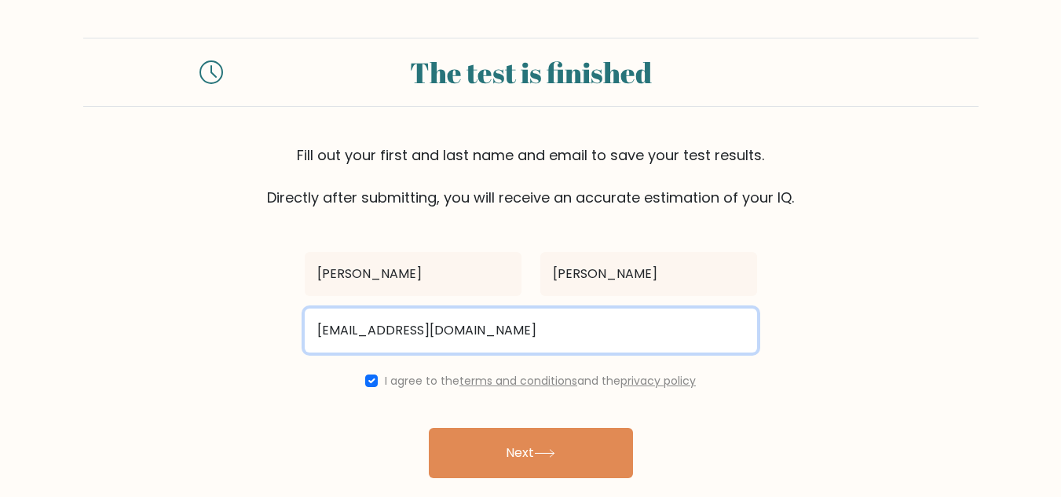
drag, startPoint x: 518, startPoint y: 336, endPoint x: 314, endPoint y: 336, distance: 203.5
click at [314, 336] on input "beatrizbgalang@gmail.com" at bounding box center [531, 331] width 453 height 44
type input "beatrizbgalang@gmail.com"
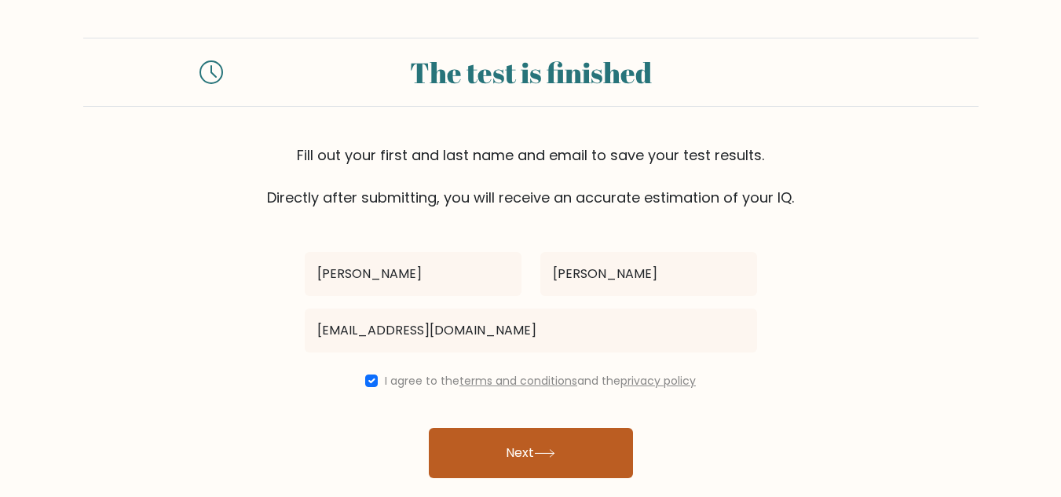
click at [469, 445] on button "Next" at bounding box center [531, 453] width 204 height 50
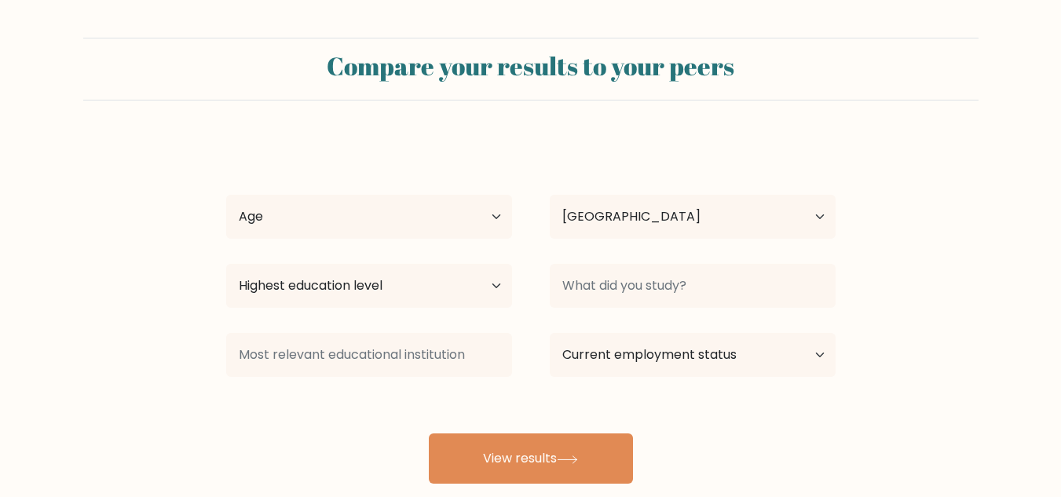
select select "OM"
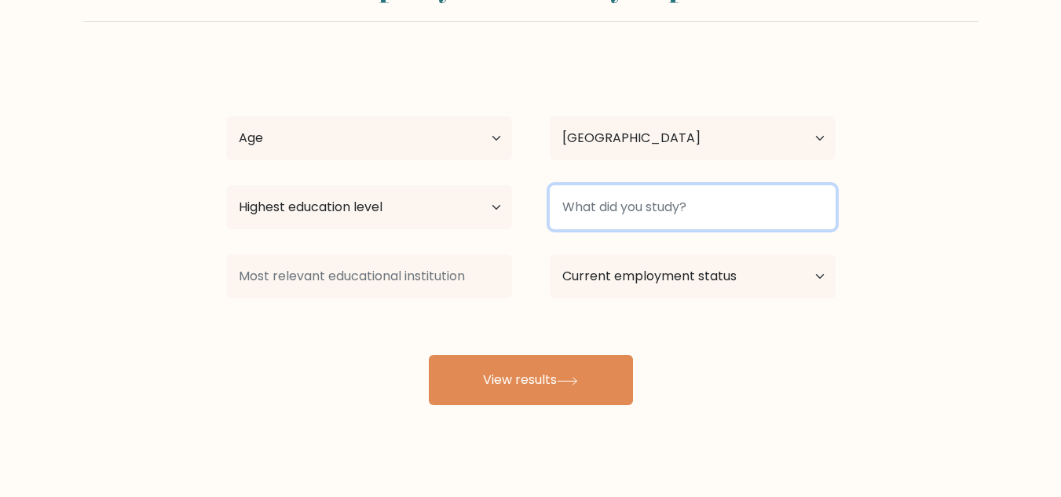
click at [660, 206] on input at bounding box center [693, 207] width 286 height 44
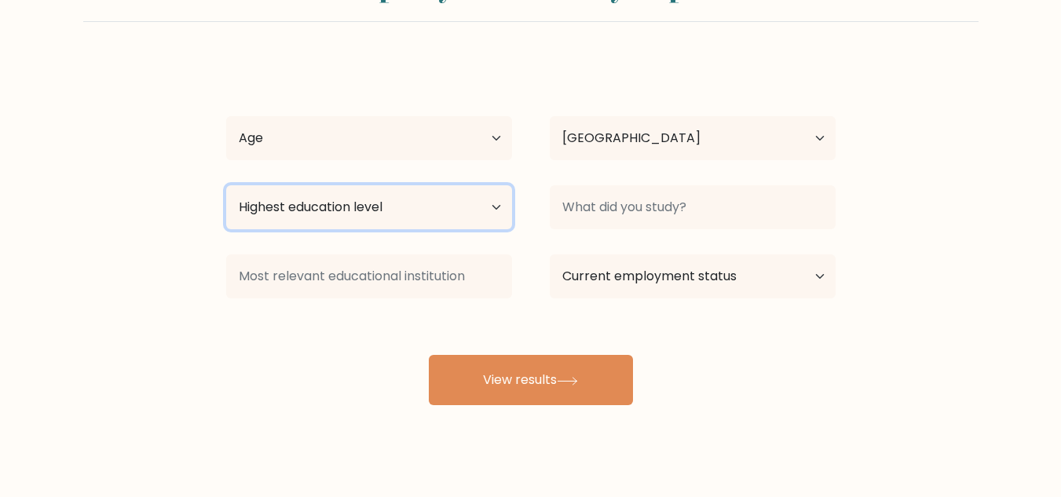
click at [478, 198] on select "Highest education level No schooling Primary Lower Secondary Upper Secondary Oc…" at bounding box center [369, 207] width 286 height 44
select select "bachelors_degree"
click at [226, 185] on select "Highest education level No schooling Primary Lower Secondary Upper Secondary Oc…" at bounding box center [369, 207] width 286 height 44
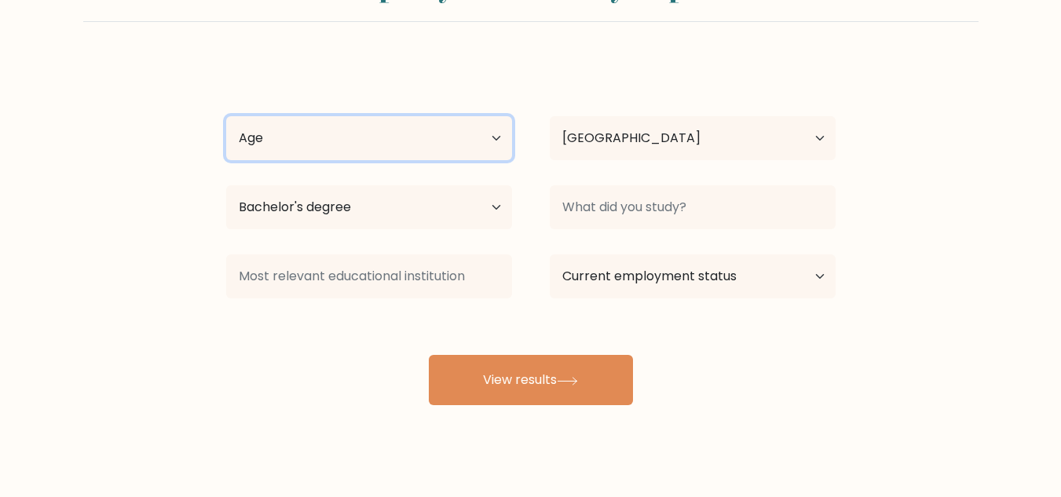
click at [478, 130] on select "Age Under [DEMOGRAPHIC_DATA] [DEMOGRAPHIC_DATA] [DEMOGRAPHIC_DATA] [DEMOGRAPHIC…" at bounding box center [369, 138] width 286 height 44
select select "25_34"
click at [226, 116] on select "Age Under [DEMOGRAPHIC_DATA] [DEMOGRAPHIC_DATA] [DEMOGRAPHIC_DATA] [DEMOGRAPHIC…" at bounding box center [369, 138] width 286 height 44
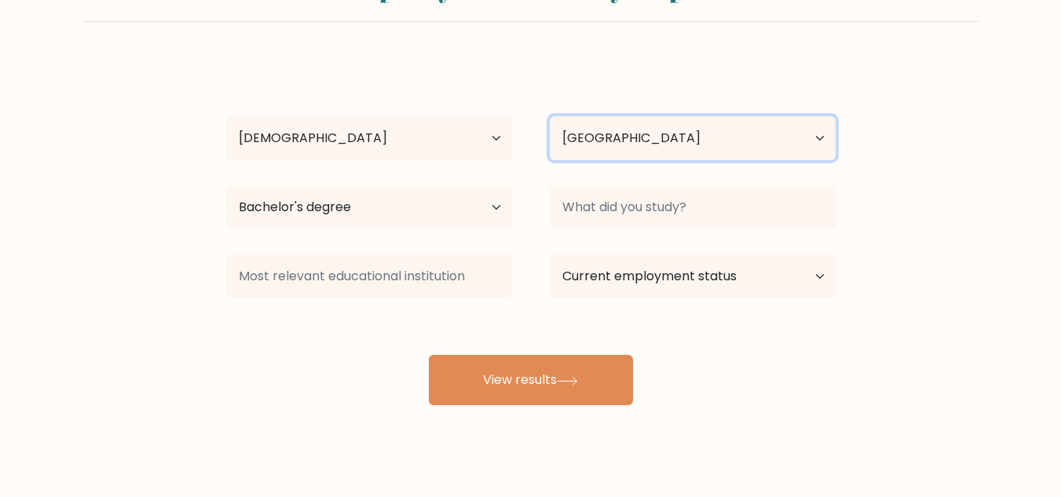
click at [708, 131] on select "Country [GEOGRAPHIC_DATA] [GEOGRAPHIC_DATA] [GEOGRAPHIC_DATA] [US_STATE] [GEOGR…" at bounding box center [693, 138] width 286 height 44
click at [550, 116] on select "Country [GEOGRAPHIC_DATA] [GEOGRAPHIC_DATA] [GEOGRAPHIC_DATA] [US_STATE] [GEOGR…" at bounding box center [693, 138] width 286 height 44
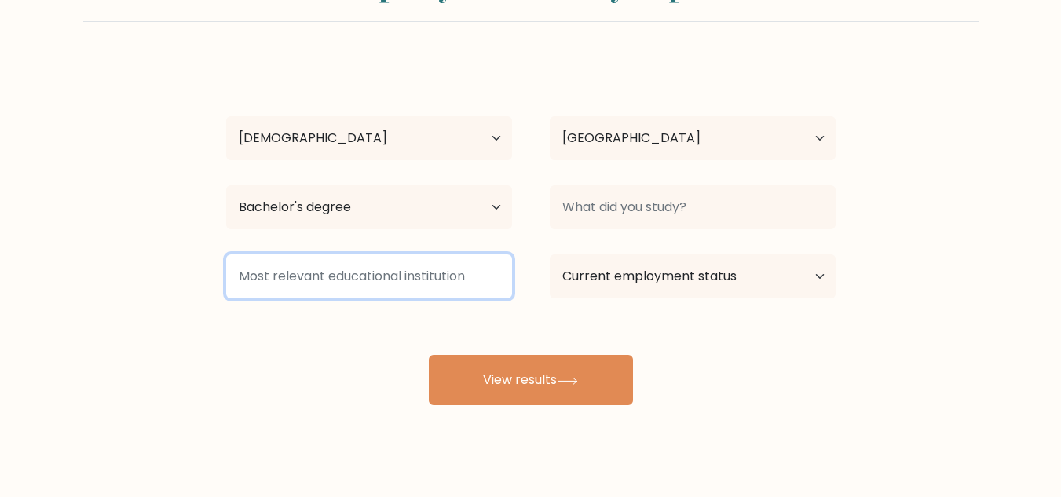
click at [493, 284] on input at bounding box center [369, 277] width 286 height 44
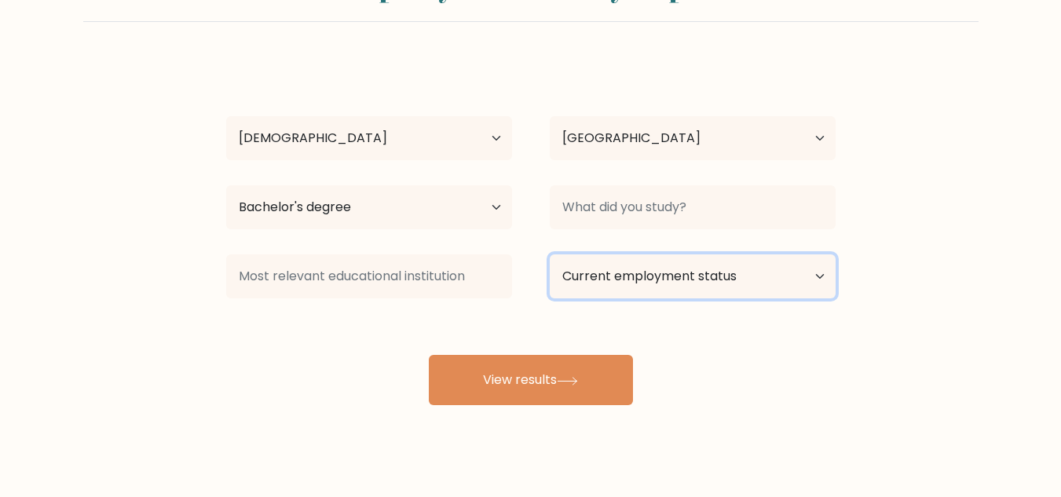
click at [683, 273] on select "Current employment status Employed Student Retired Other / prefer not to answer" at bounding box center [693, 277] width 286 height 44
select select "other"
click at [550, 255] on select "Current employment status Employed Student Retired Other / prefer not to answer" at bounding box center [693, 277] width 286 height 44
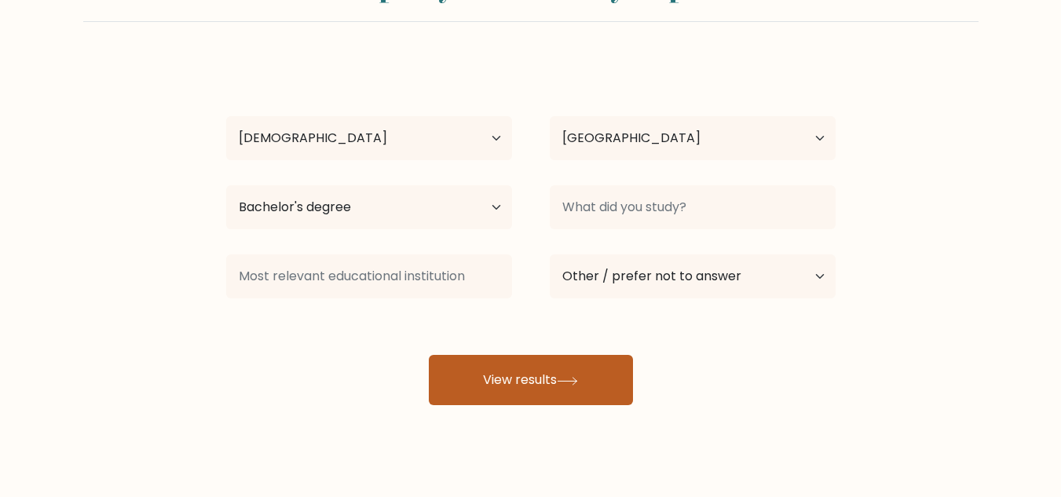
click at [605, 396] on button "View results" at bounding box center [531, 380] width 204 height 50
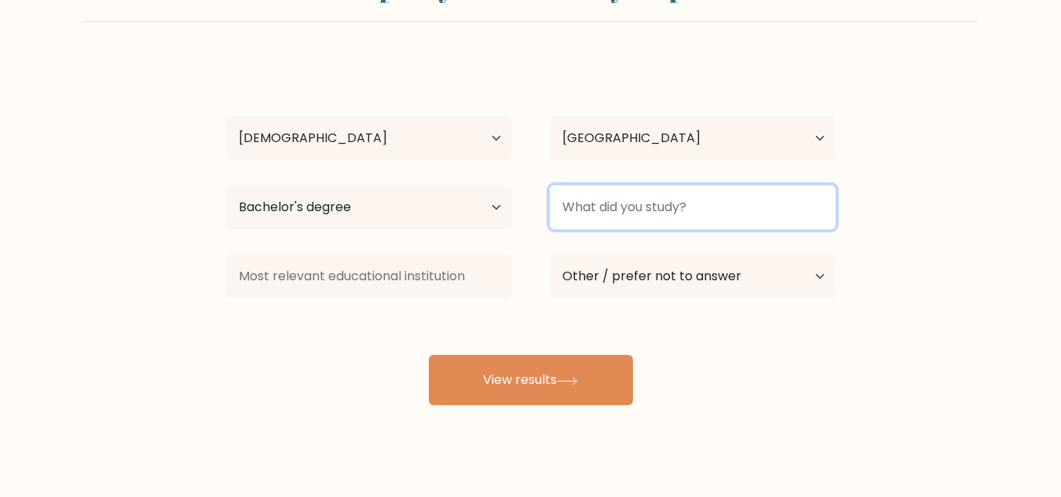
click at [715, 214] on input at bounding box center [693, 207] width 286 height 44
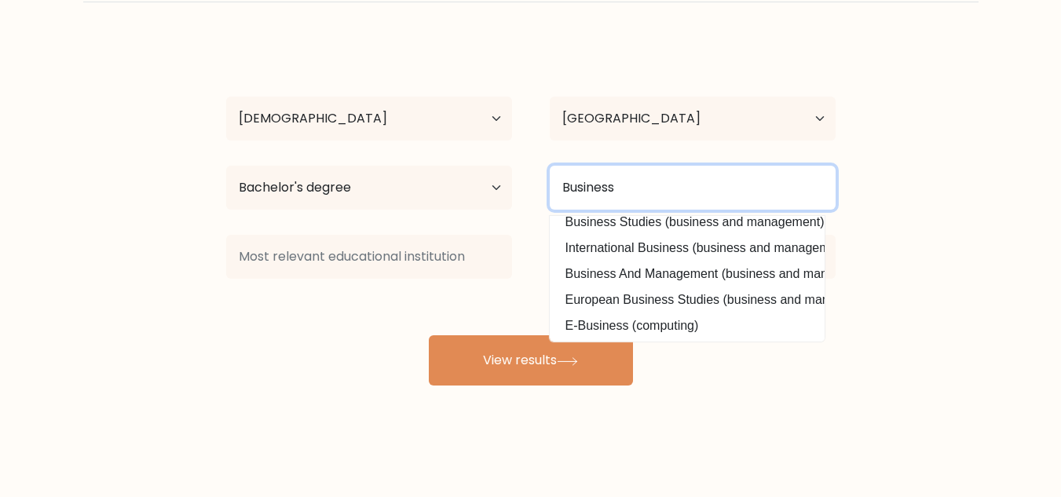
scroll to position [0, 0]
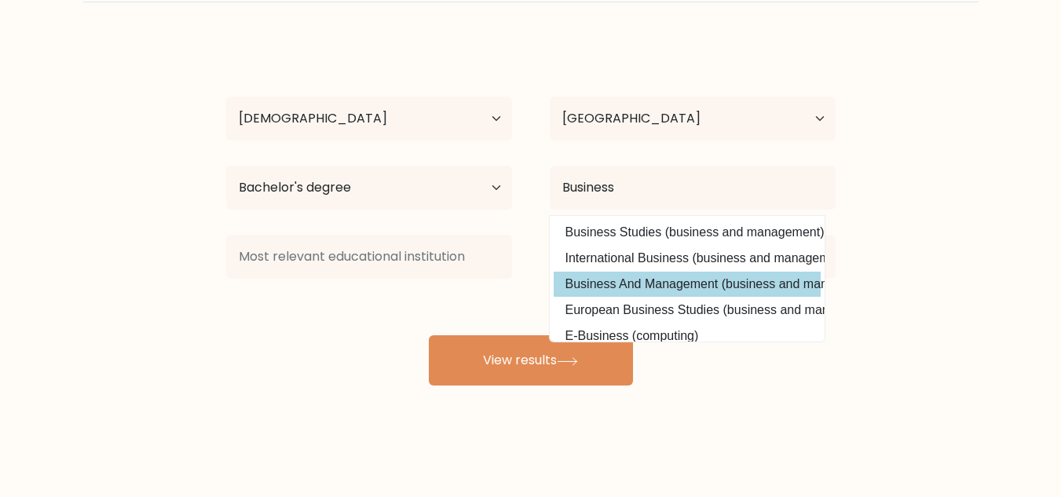
click at [725, 284] on option "Business And Management (business and management)" at bounding box center [687, 284] width 267 height 25
type input "Business And Management"
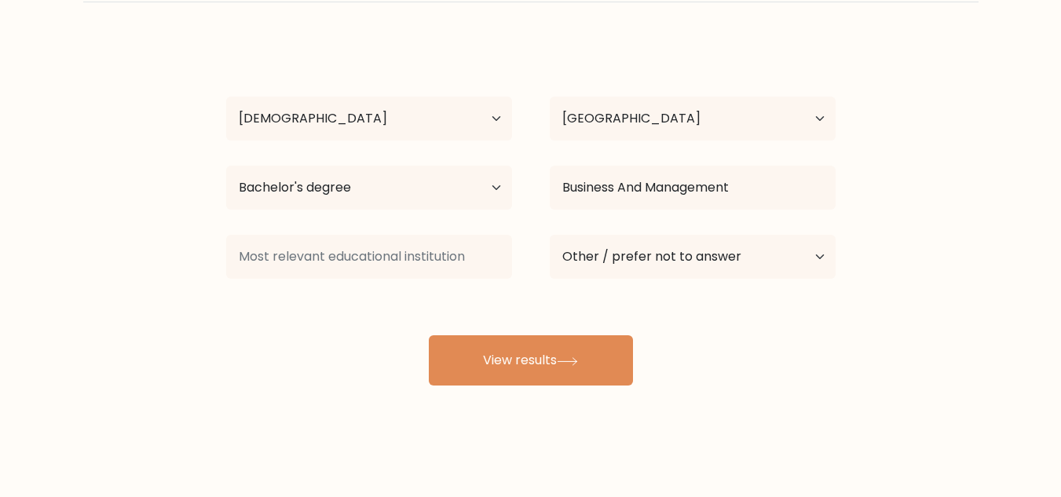
click at [621, 330] on div "[PERSON_NAME] Age Under [DEMOGRAPHIC_DATA] [DEMOGRAPHIC_DATA] [DEMOGRAPHIC_DATA…" at bounding box center [531, 213] width 629 height 346
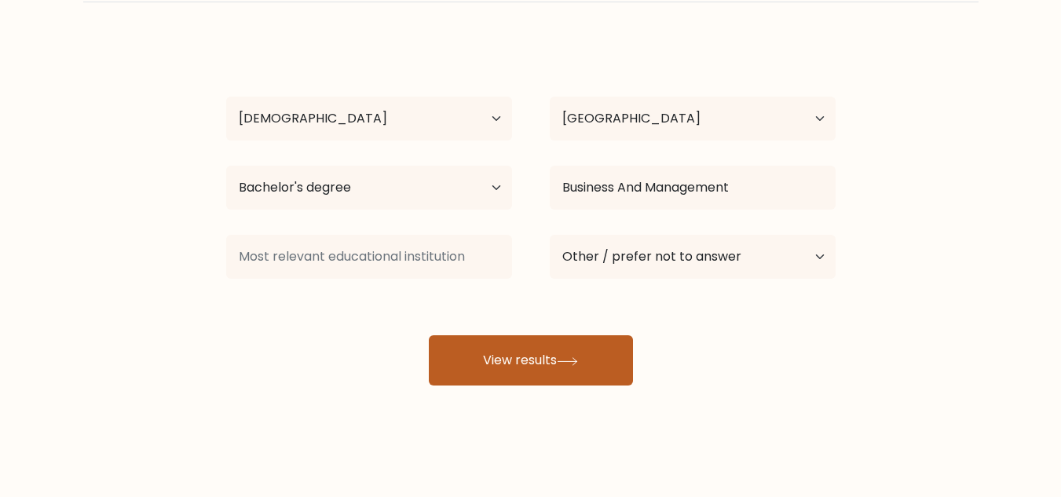
click at [611, 350] on button "View results" at bounding box center [531, 360] width 204 height 50
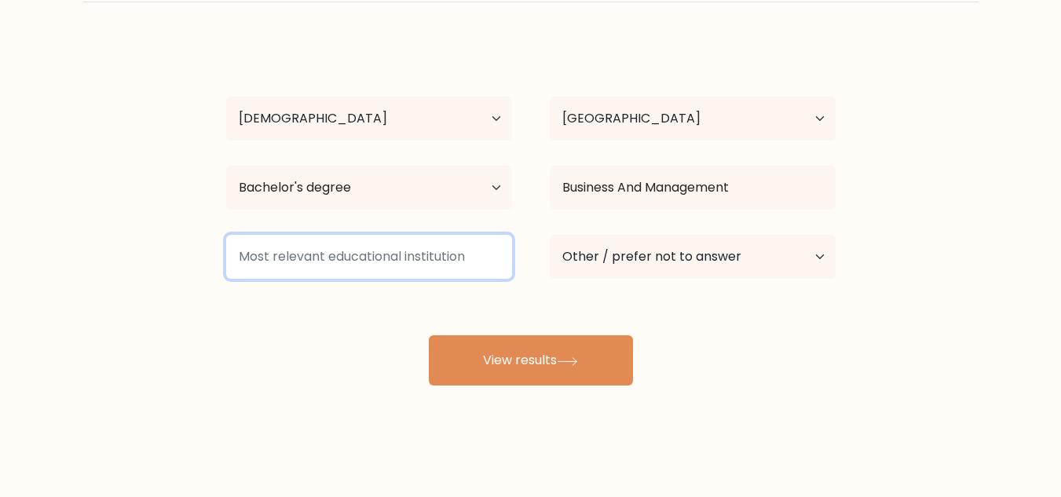
click at [438, 255] on input at bounding box center [369, 257] width 286 height 44
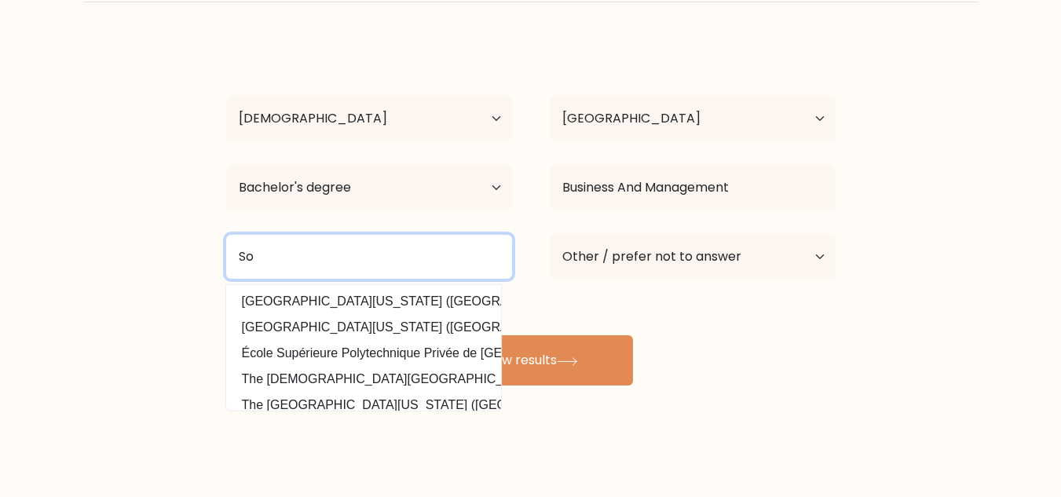
type input "S"
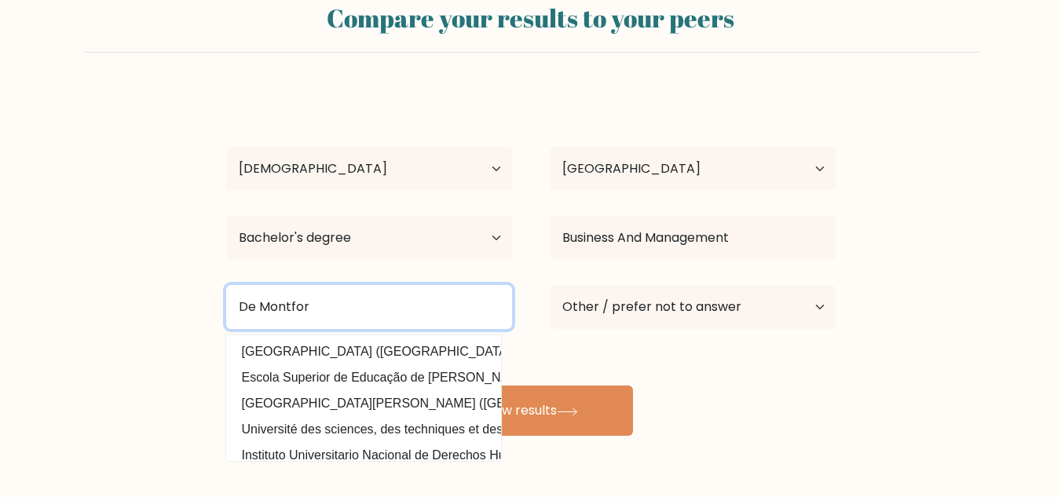
scroll to position [20, 0]
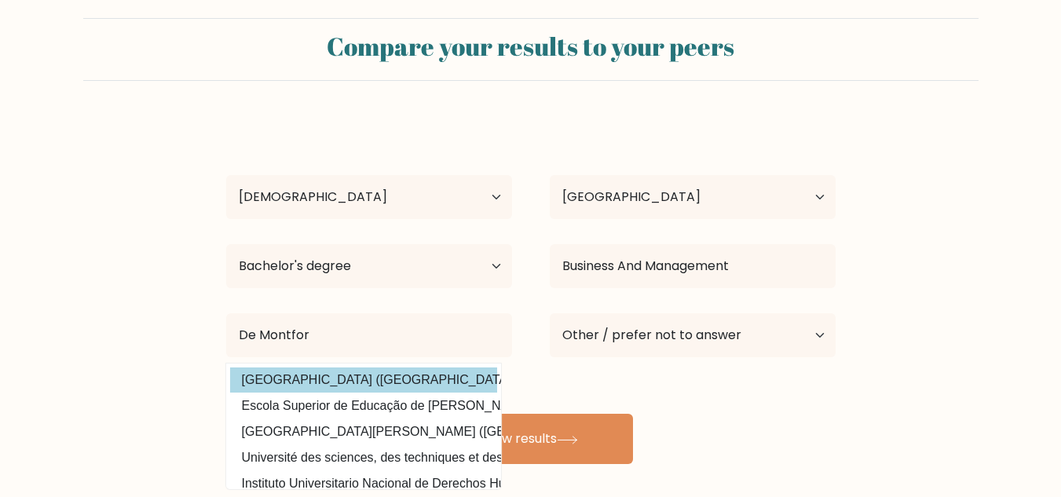
click at [388, 384] on option "[GEOGRAPHIC_DATA] ([GEOGRAPHIC_DATA])" at bounding box center [363, 380] width 267 height 25
type input "[GEOGRAPHIC_DATA]"
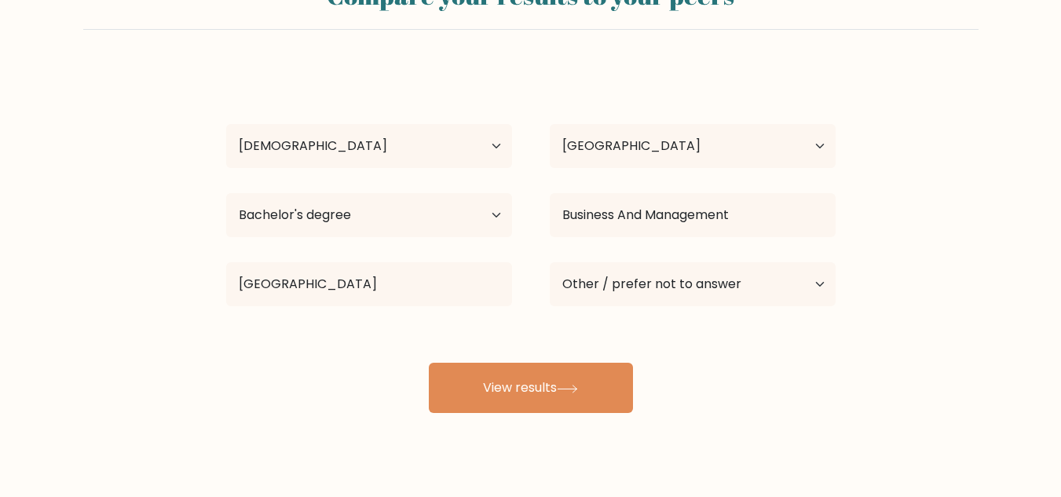
scroll to position [98, 0]
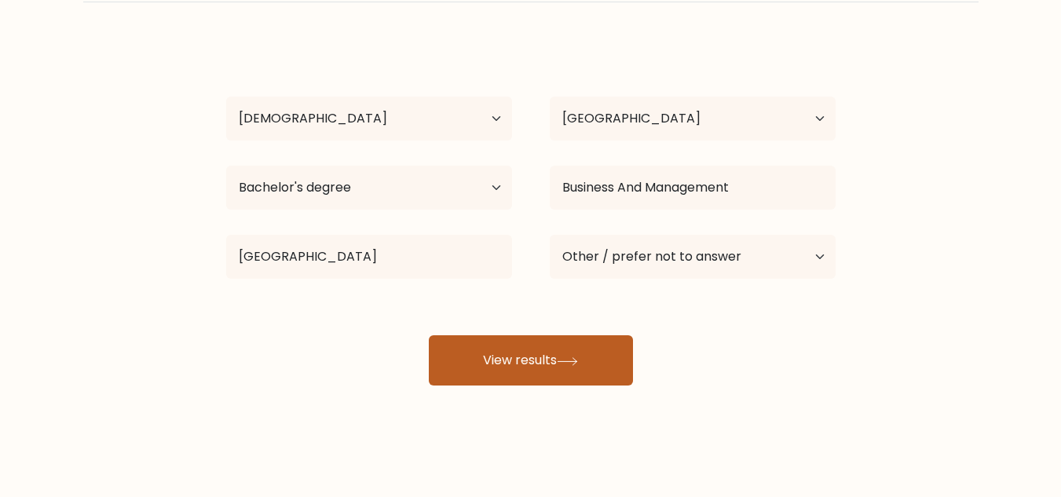
click at [525, 349] on button "View results" at bounding box center [531, 360] width 204 height 50
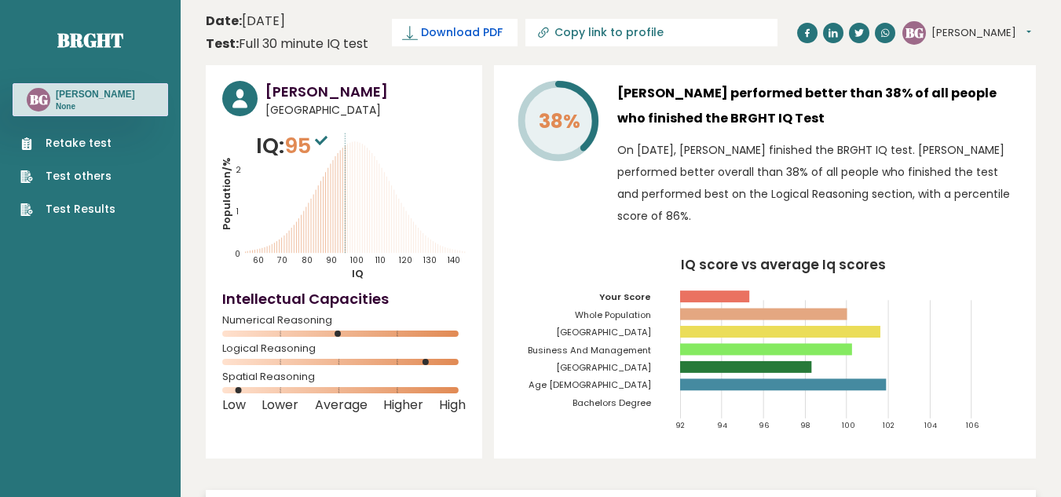
click at [487, 37] on span "Download PDF" at bounding box center [462, 32] width 82 height 16
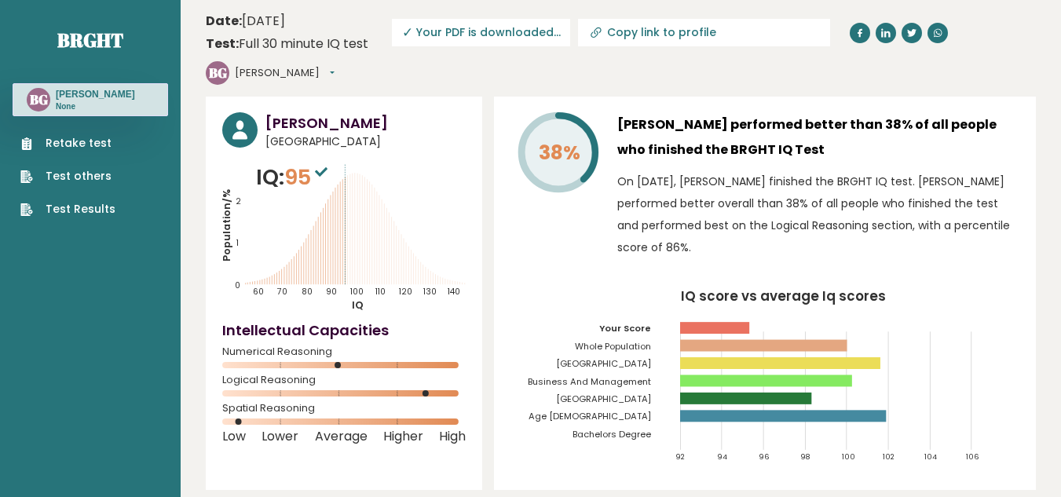
click at [335, 65] on button "[PERSON_NAME]" at bounding box center [285, 73] width 100 height 16
click at [316, 152] on link "Logout" at bounding box center [276, 163] width 80 height 22
